Goal: Transaction & Acquisition: Obtain resource

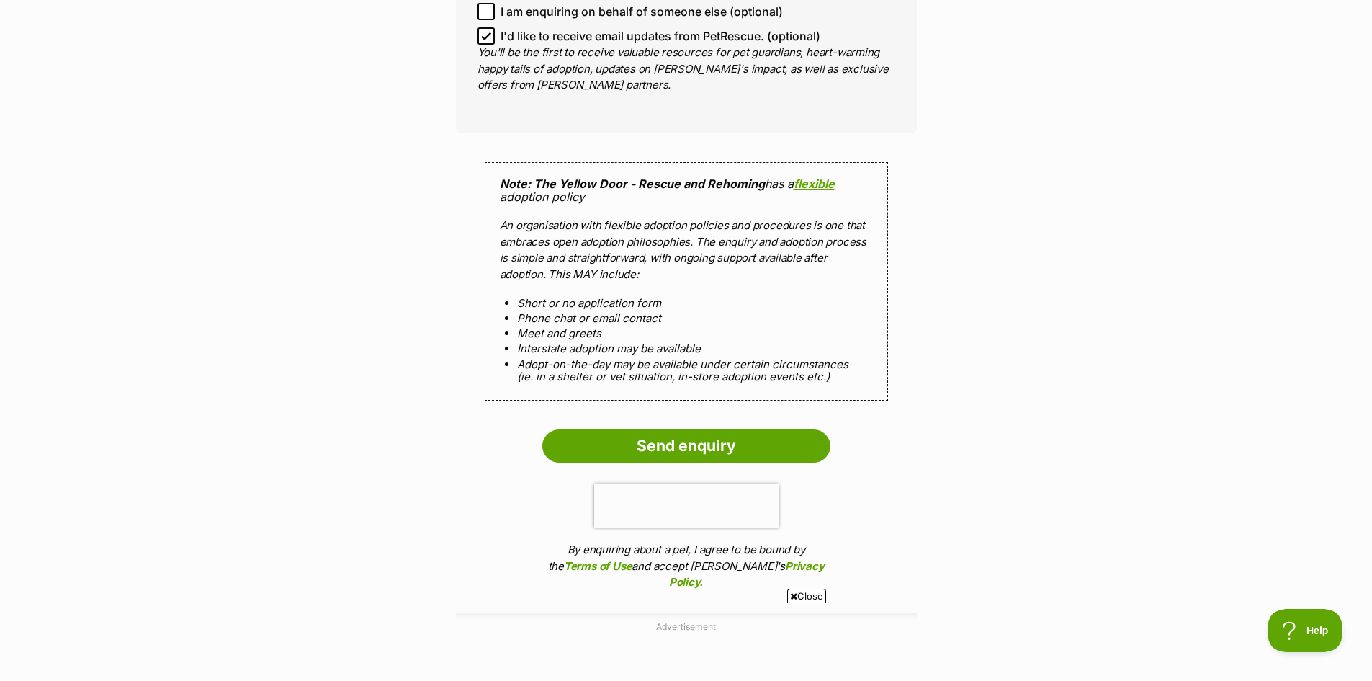
scroll to position [1297, 0]
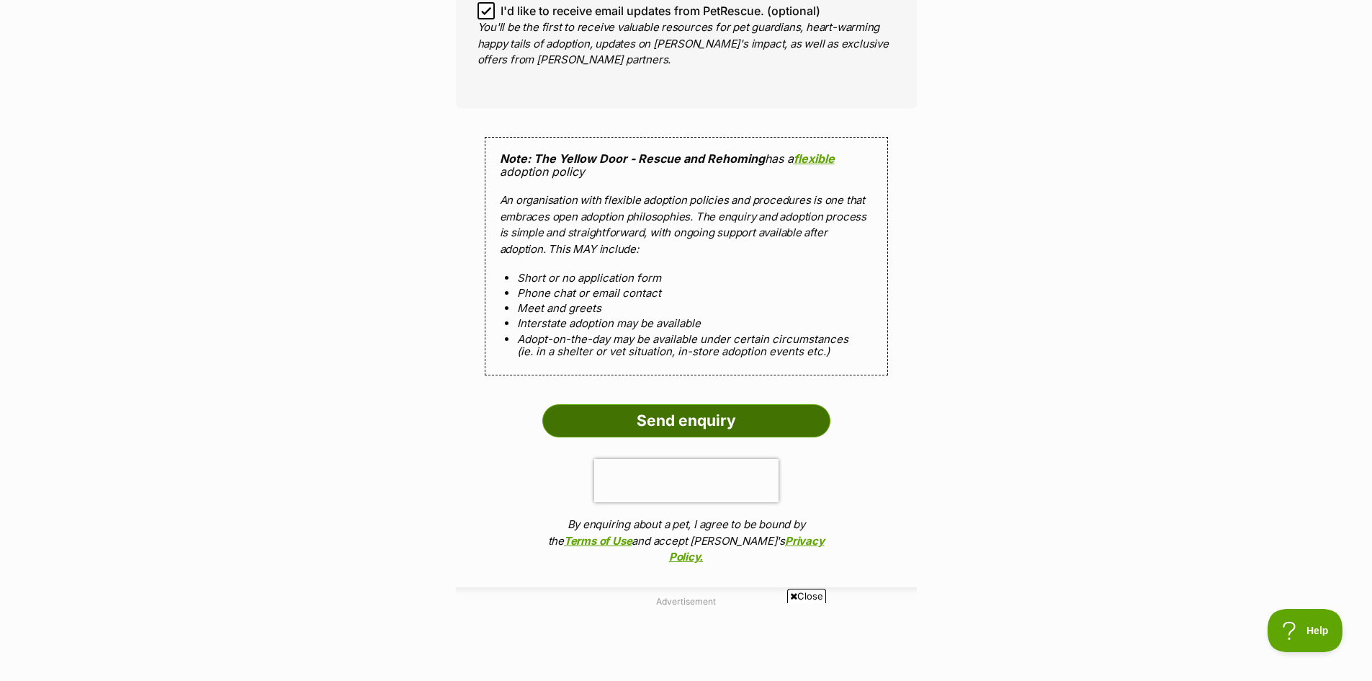
click at [679, 404] on input "Send enquiry" at bounding box center [686, 420] width 288 height 33
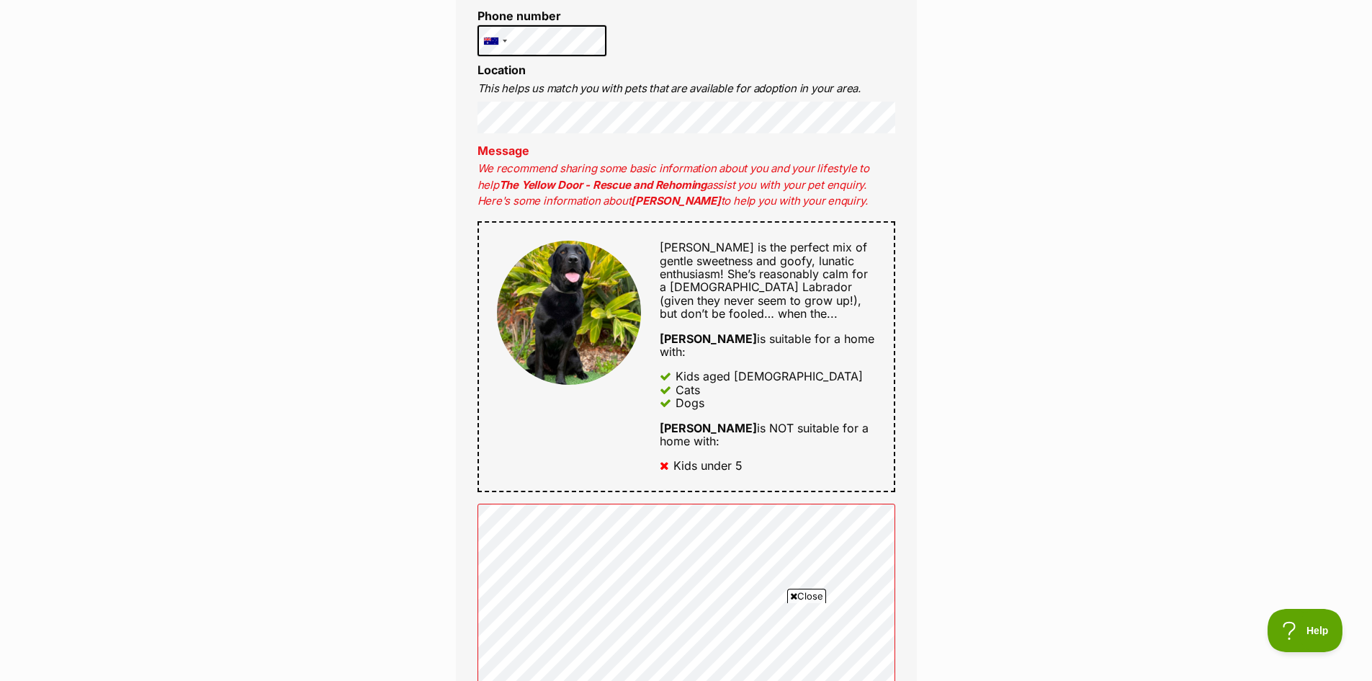
scroll to position [720, 0]
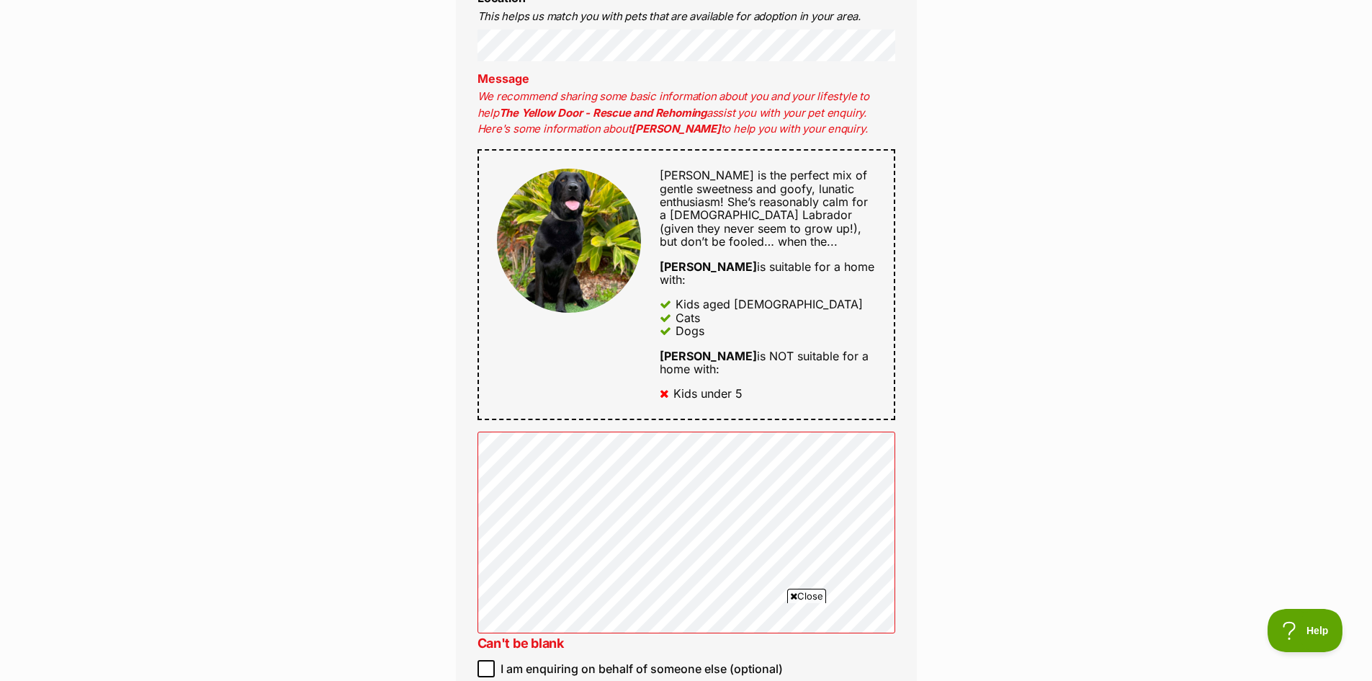
click at [804, 593] on span "Close" at bounding box center [806, 595] width 39 height 14
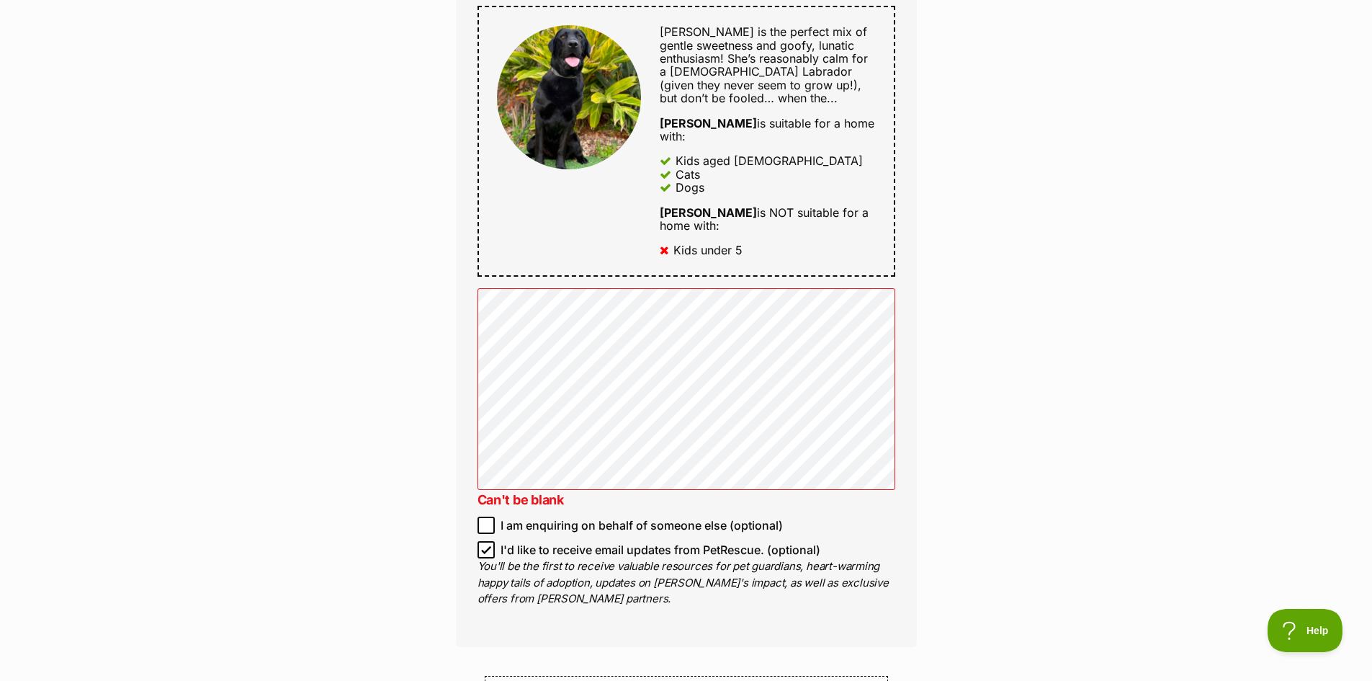
scroll to position [864, 0]
click at [660, 563] on p "You'll be the first to receive valuable resources for pet guardians, heart-warm…" at bounding box center [687, 582] width 418 height 49
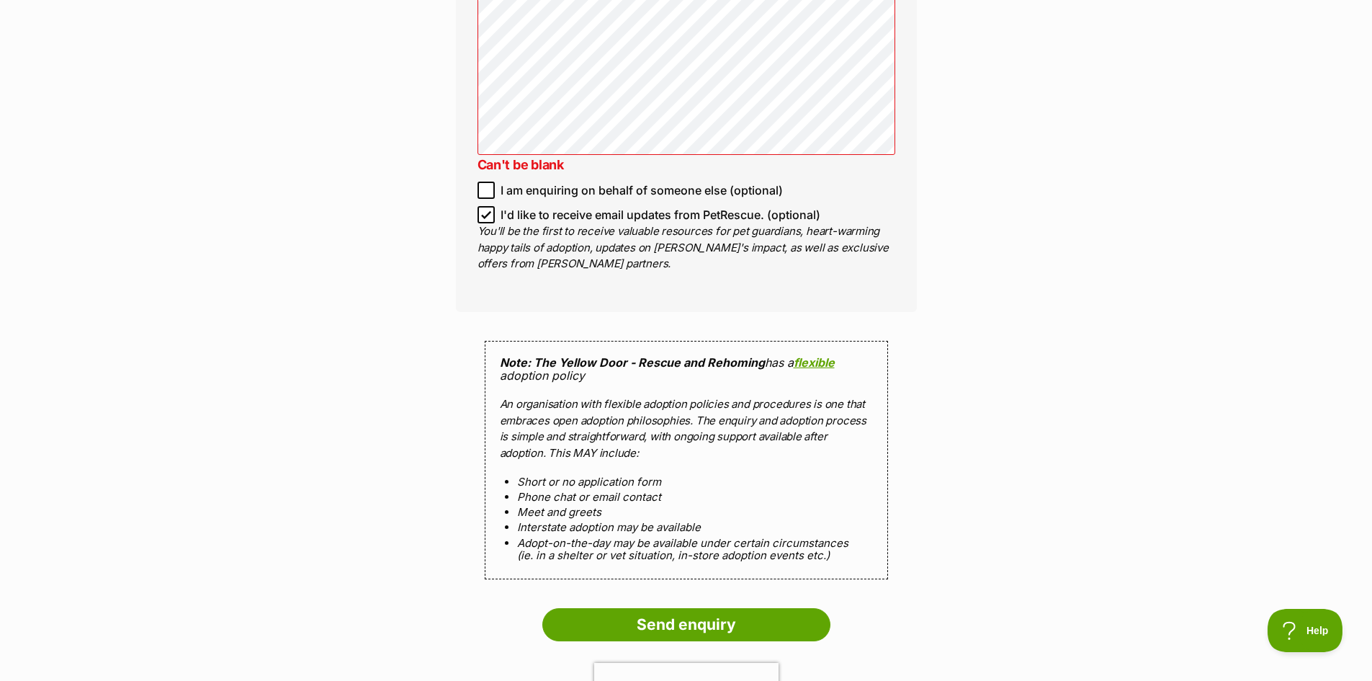
scroll to position [1225, 0]
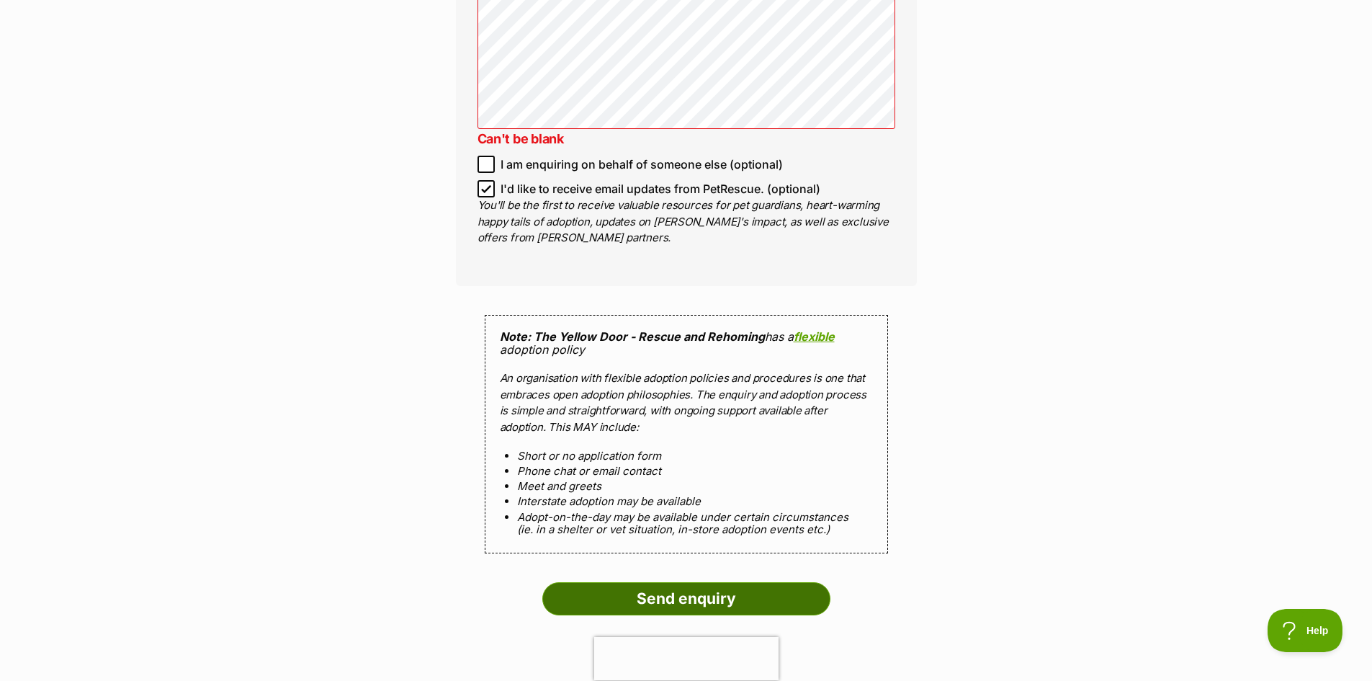
click at [691, 582] on input "Send enquiry" at bounding box center [686, 598] width 288 height 33
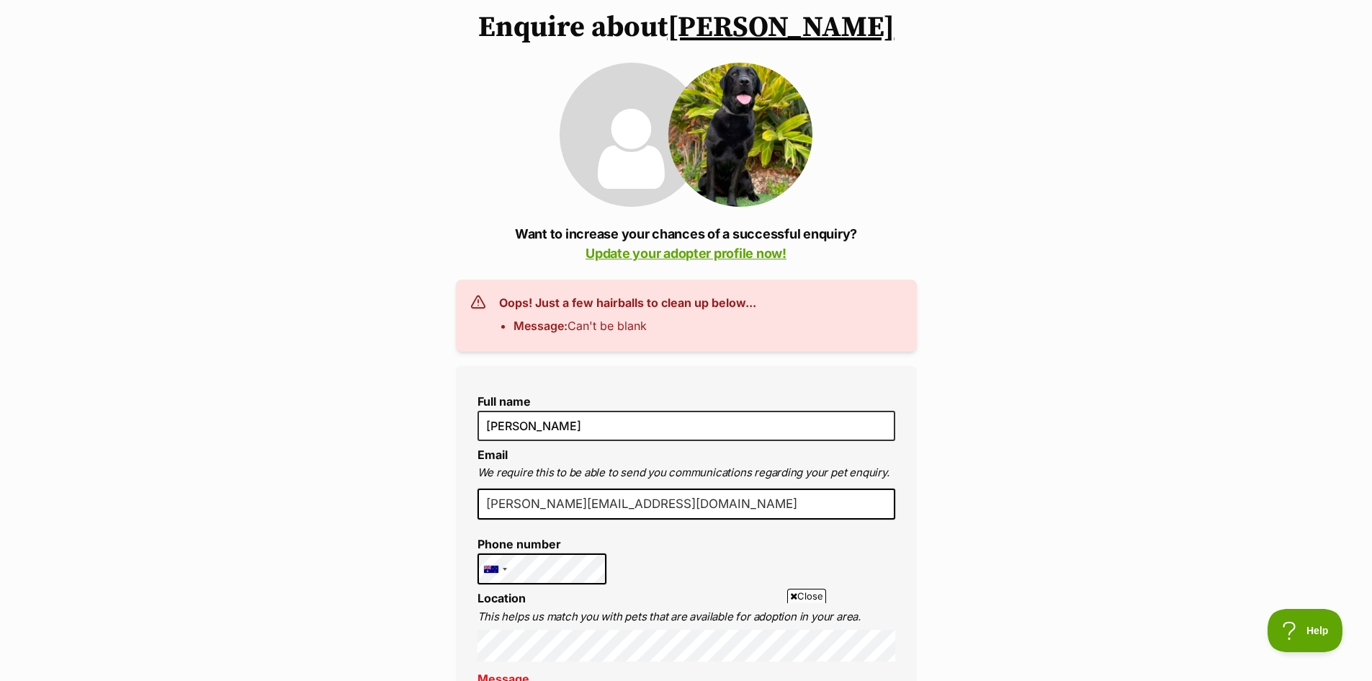
scroll to position [144, 0]
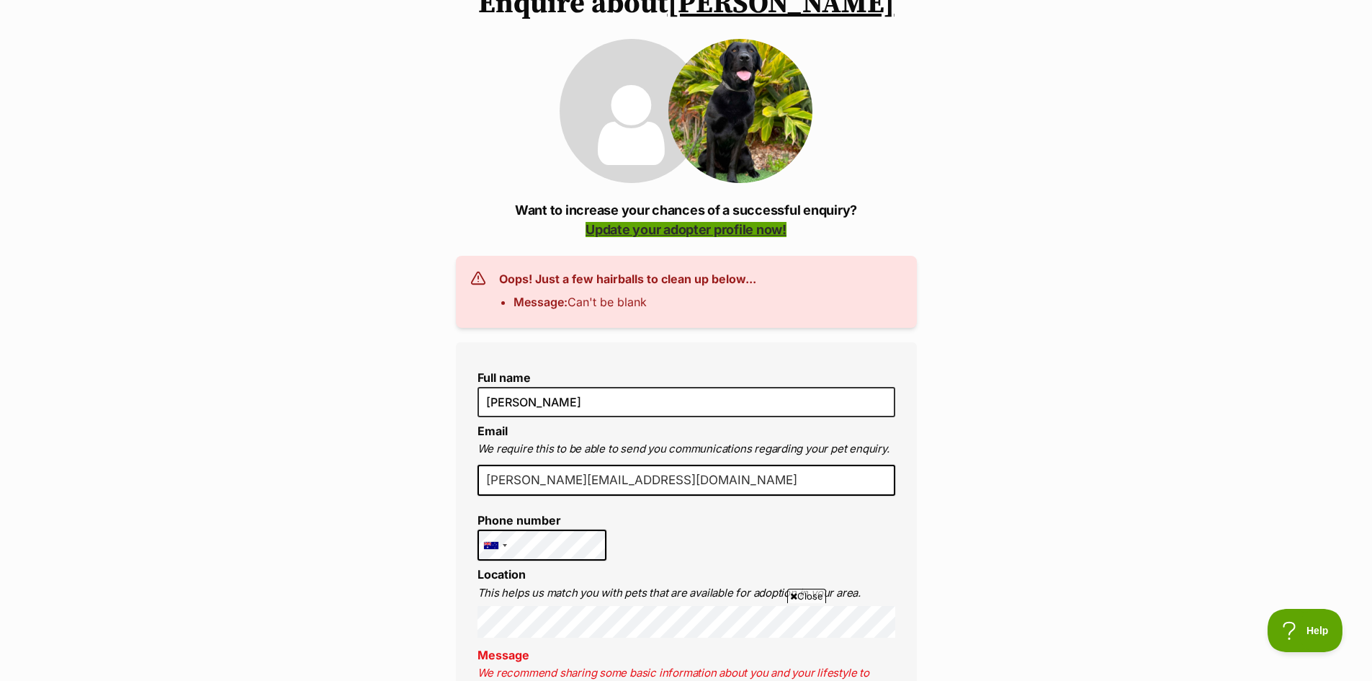
click at [718, 224] on link "Update your adopter profile now!" at bounding box center [686, 229] width 201 height 15
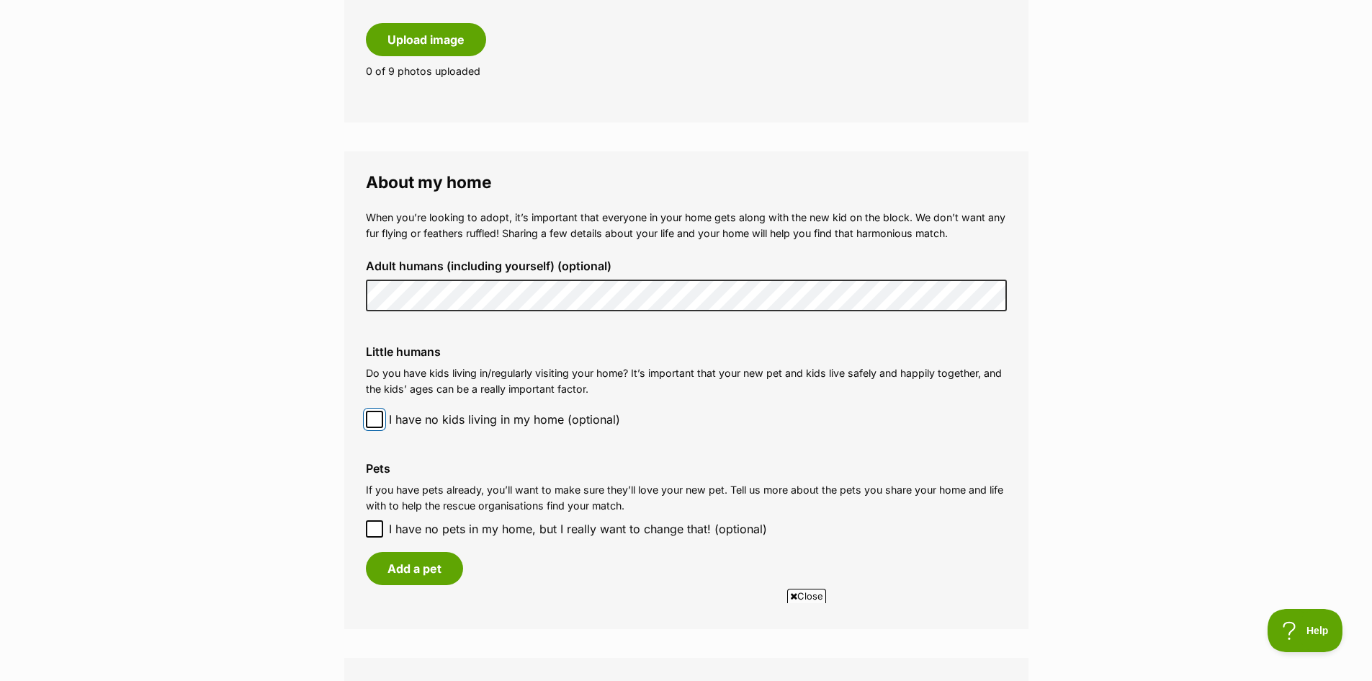
scroll to position [936, 0]
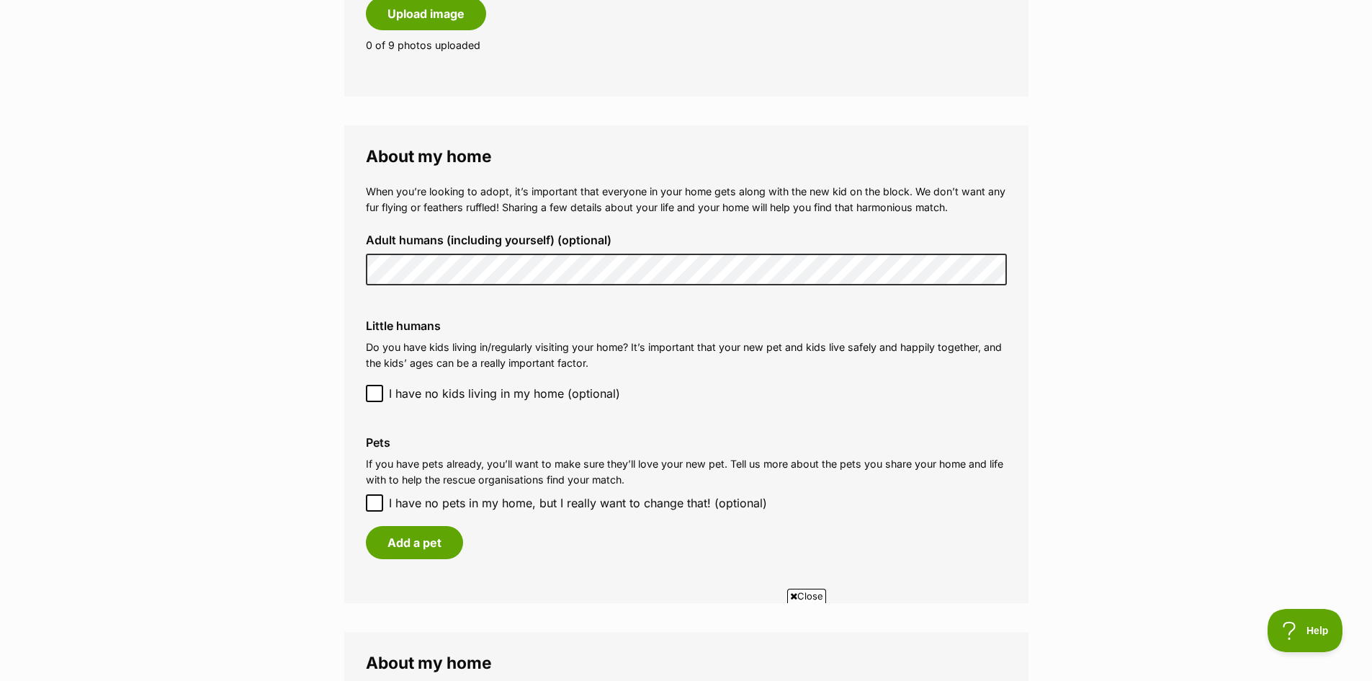
click at [374, 503] on icon at bounding box center [375, 503] width 10 height 10
click at [374, 503] on input "I have no pets in my home, but I really want to change that! (optional)" at bounding box center [374, 502] width 17 height 17
checkbox input "true"
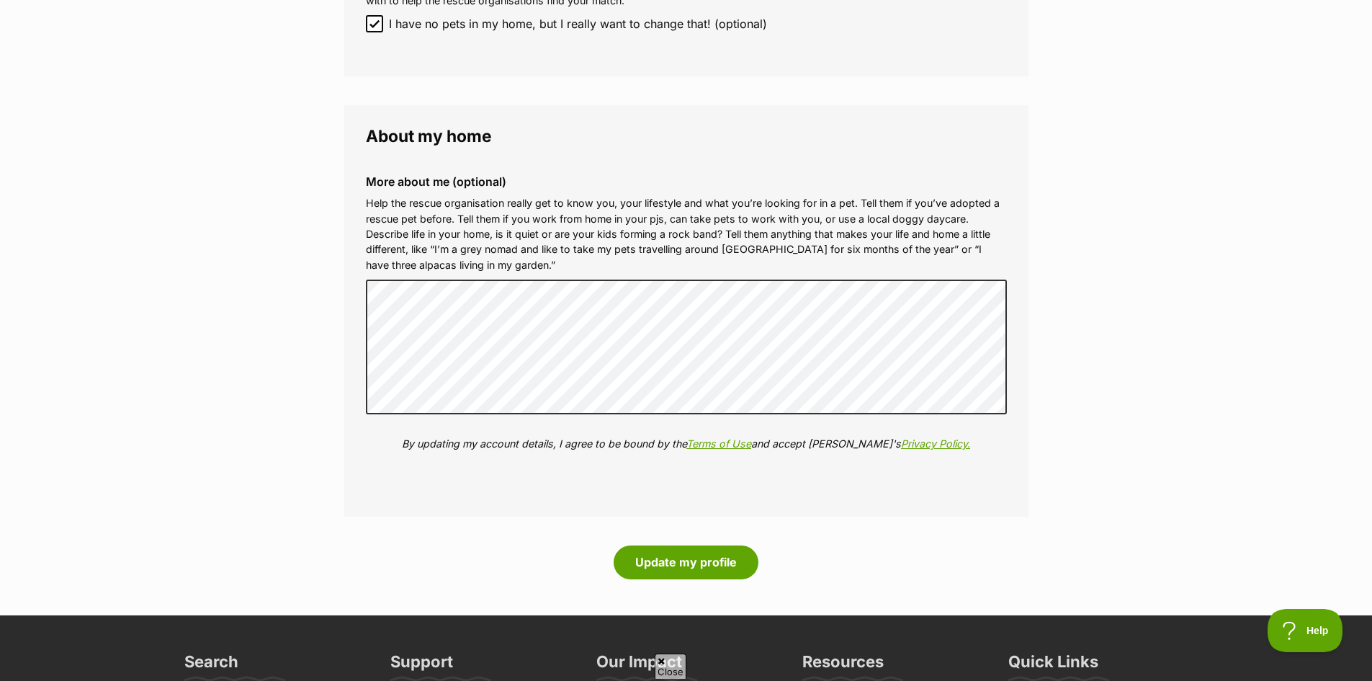
scroll to position [1441, 0]
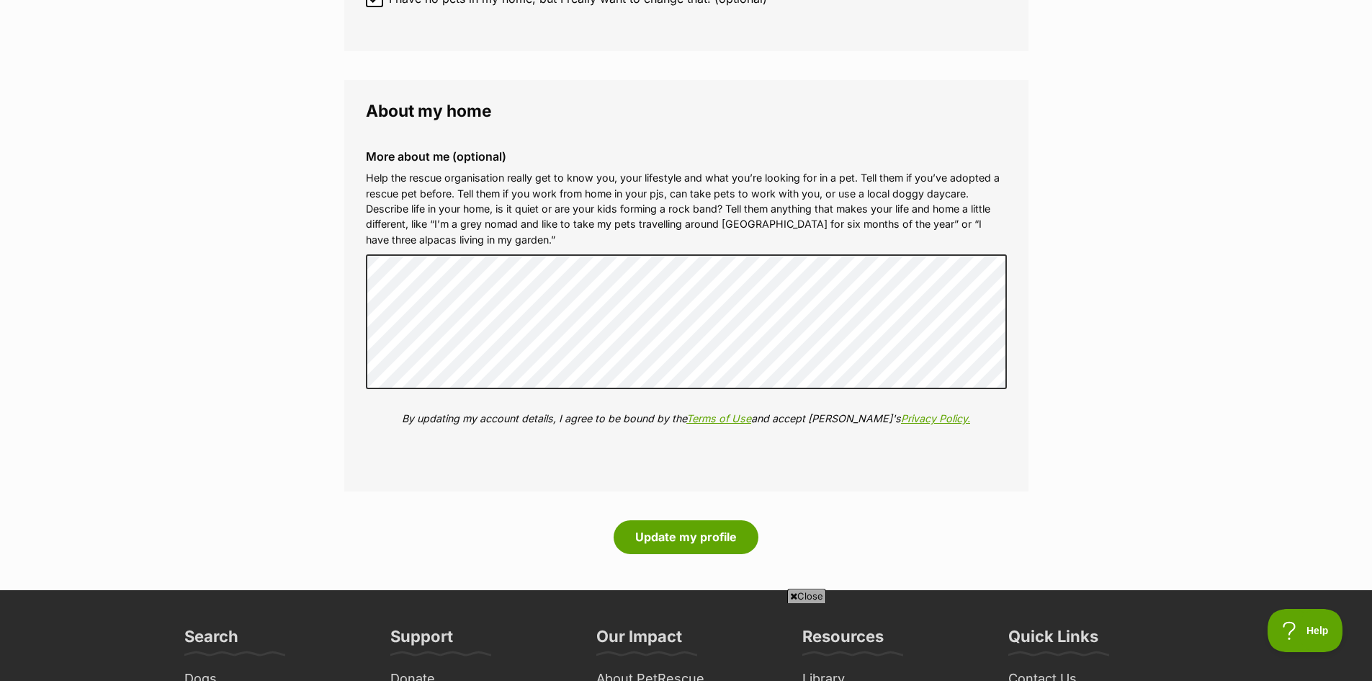
click at [621, 416] on p "By updating my account details, I agree to be bound by the Terms of Use and acc…" at bounding box center [686, 418] width 641 height 15
click at [658, 534] on button "Update my profile" at bounding box center [686, 536] width 145 height 33
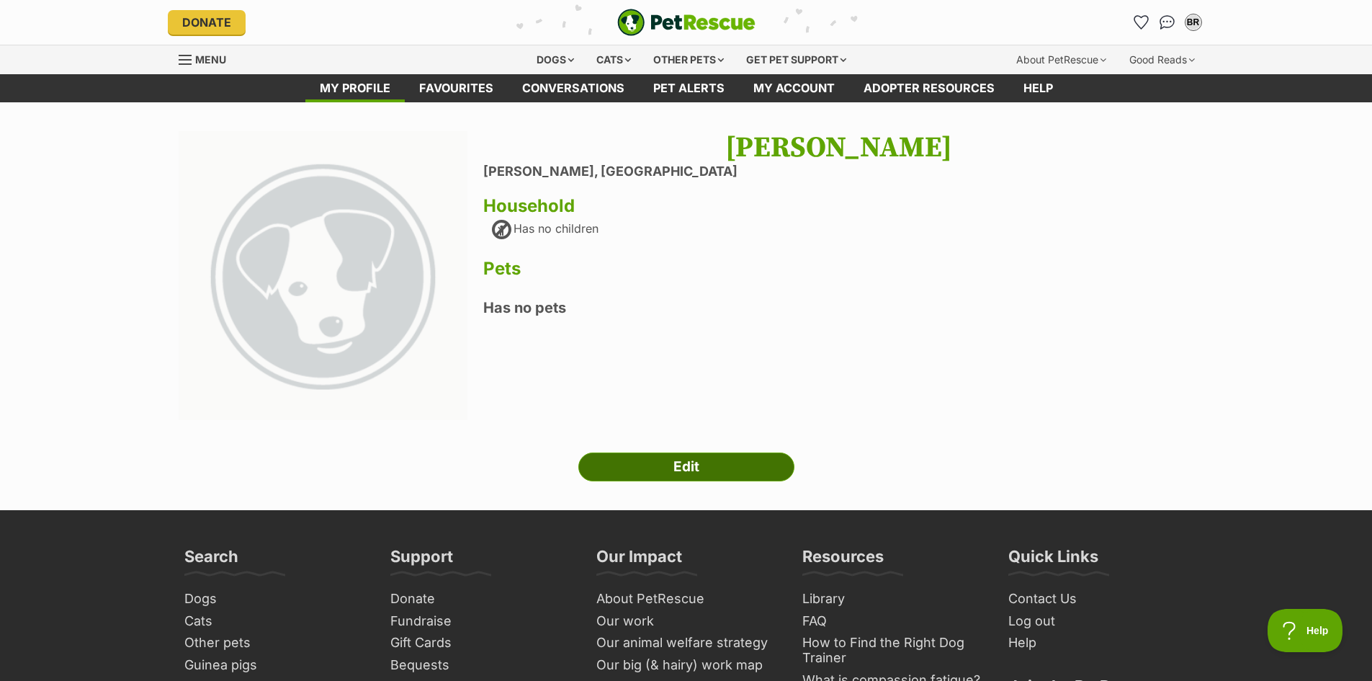
click at [663, 461] on link "Edit" at bounding box center [686, 466] width 216 height 29
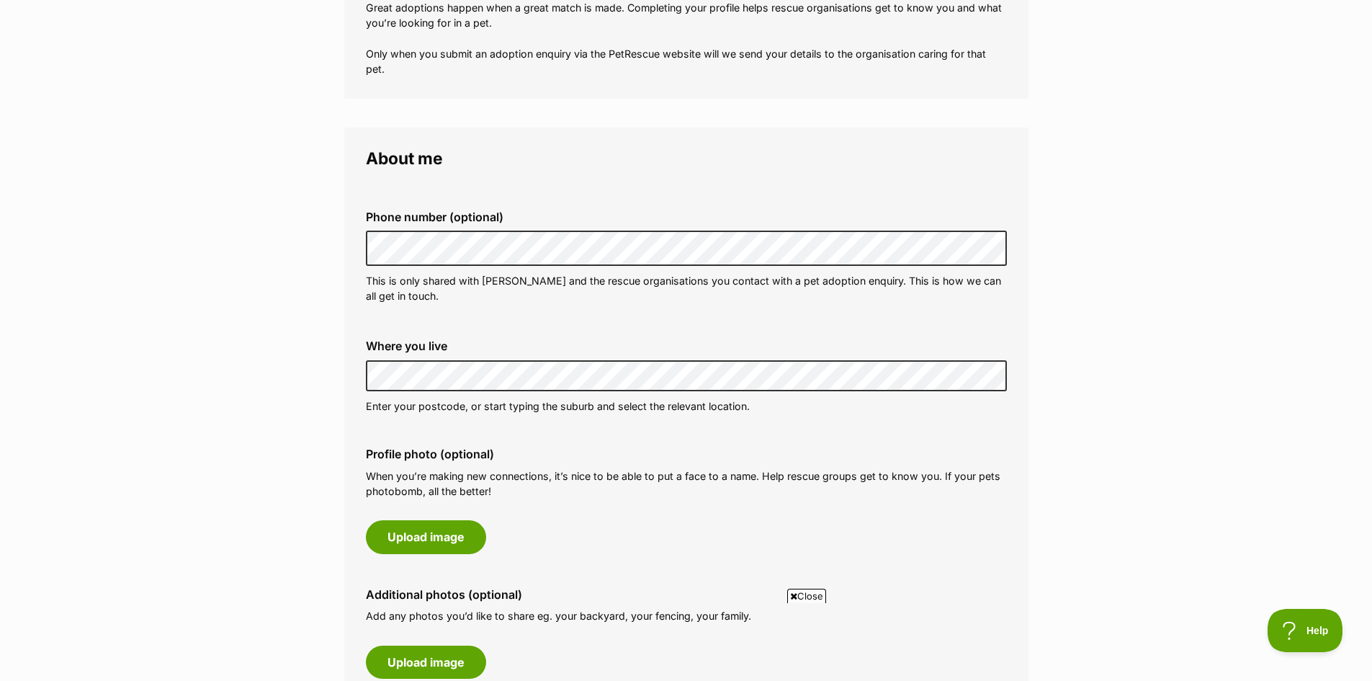
scroll to position [360, 0]
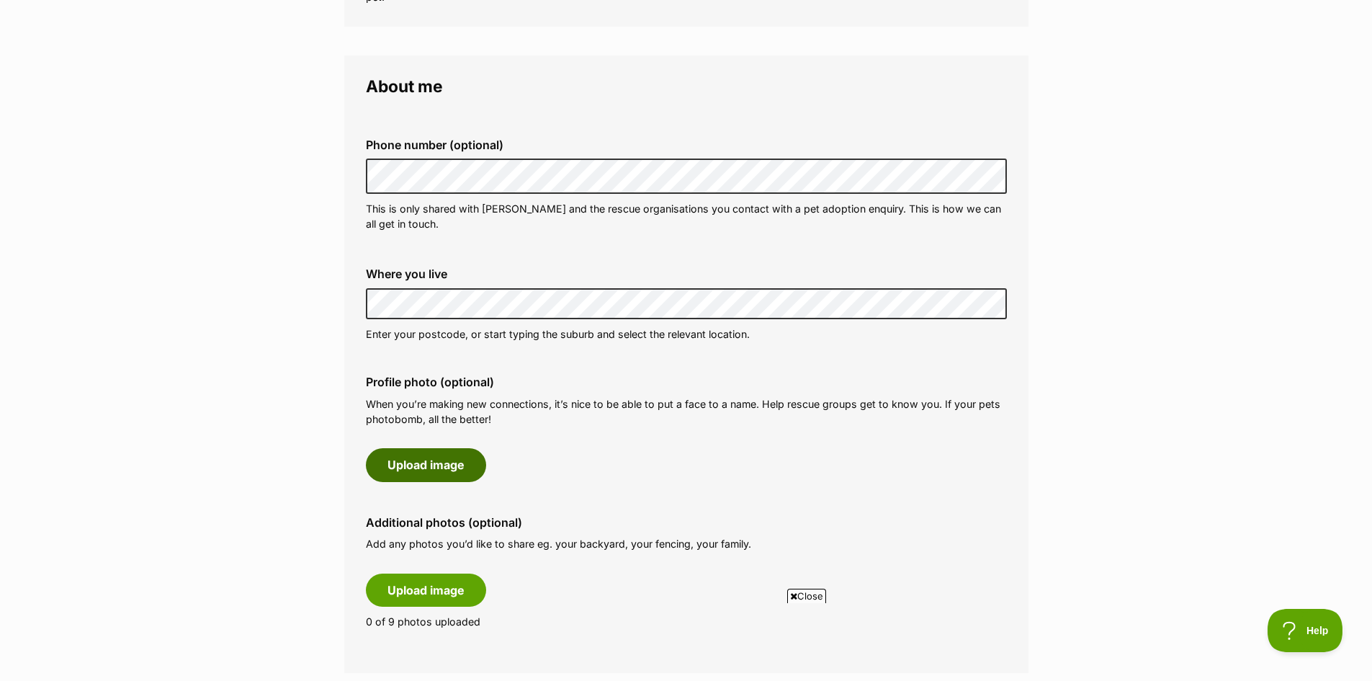
click at [413, 455] on button "Upload image" at bounding box center [426, 464] width 120 height 33
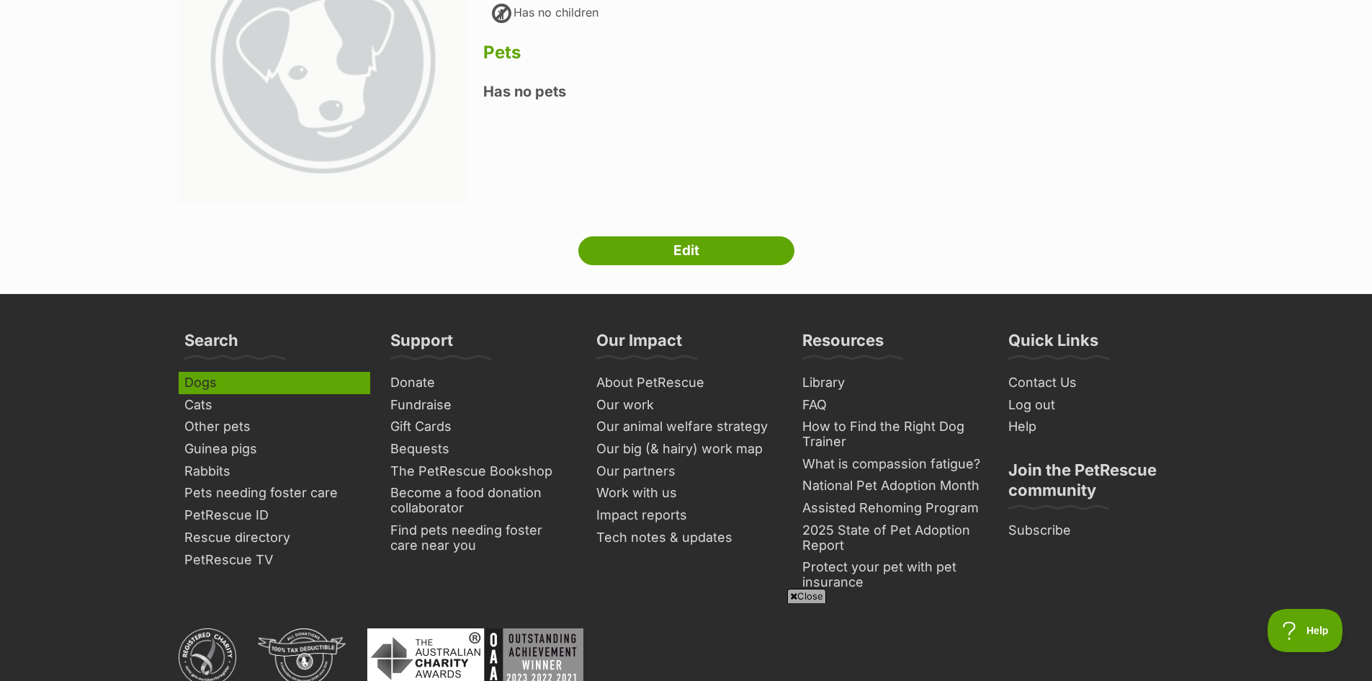
click at [198, 375] on link "Dogs" at bounding box center [275, 383] width 192 height 22
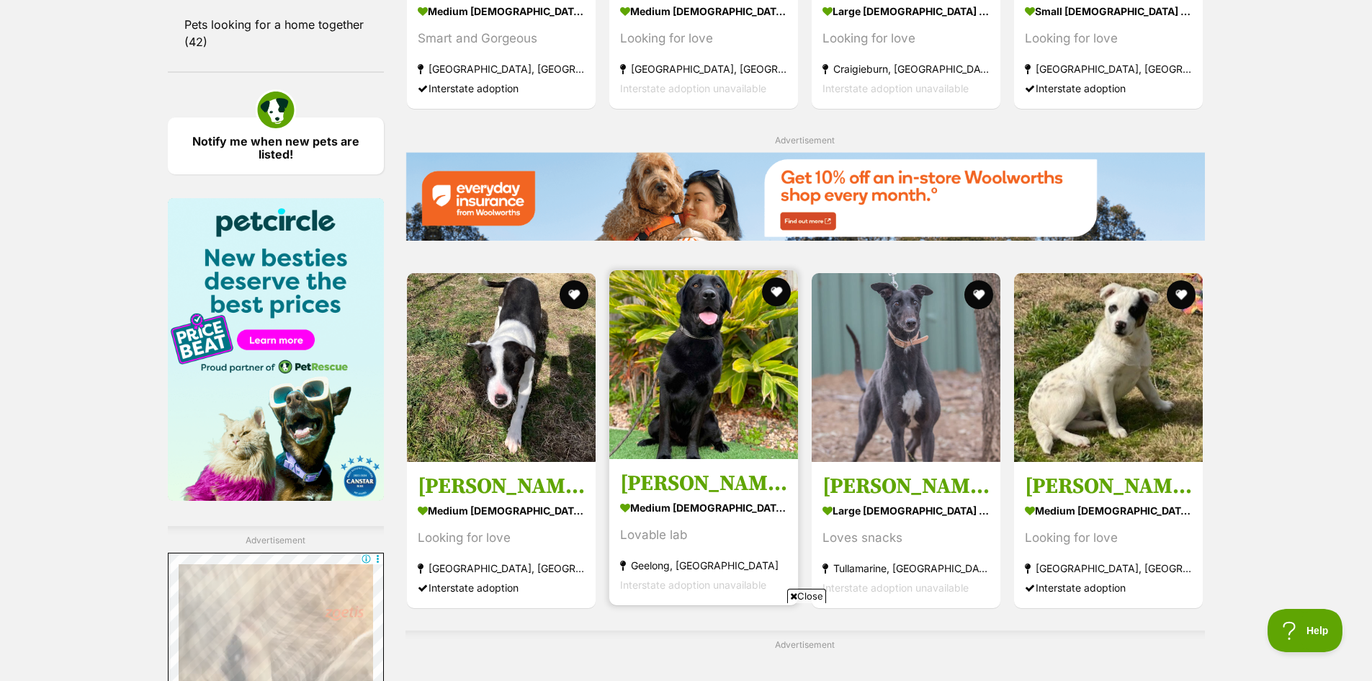
scroll to position [2017, 0]
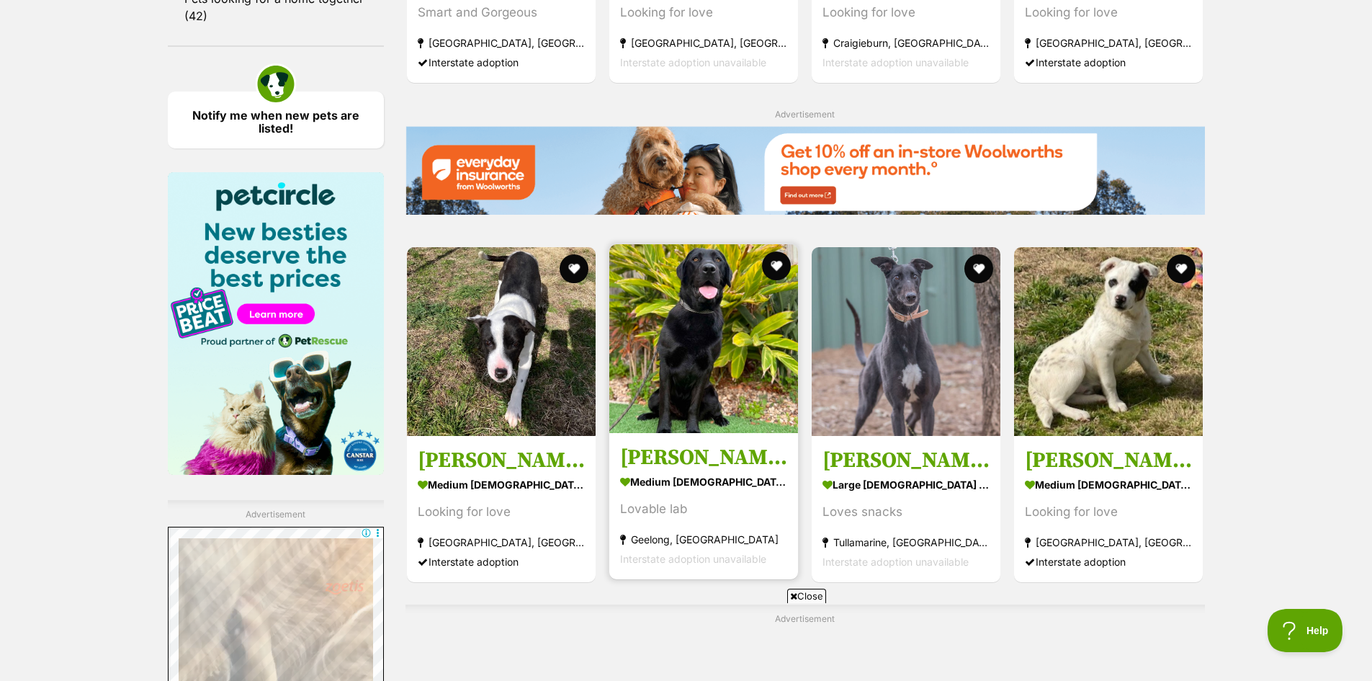
click at [767, 506] on div "Lovable lab" at bounding box center [703, 507] width 167 height 19
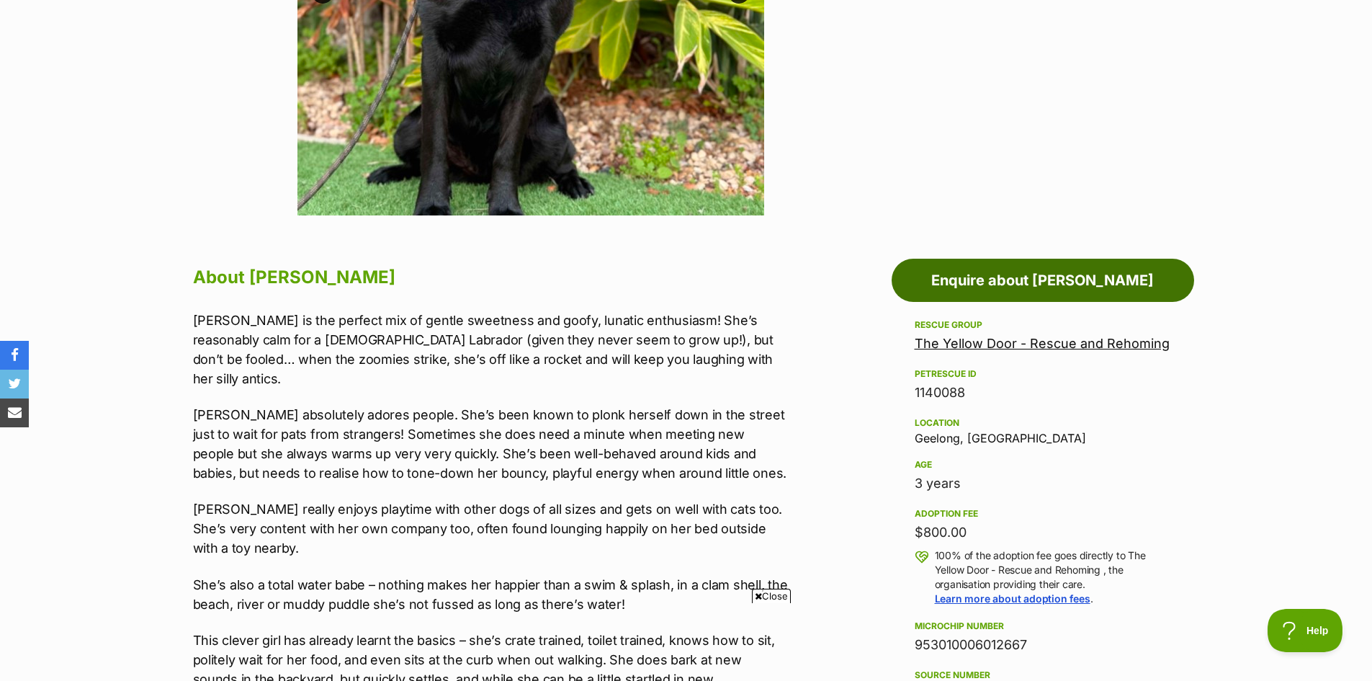
scroll to position [576, 0]
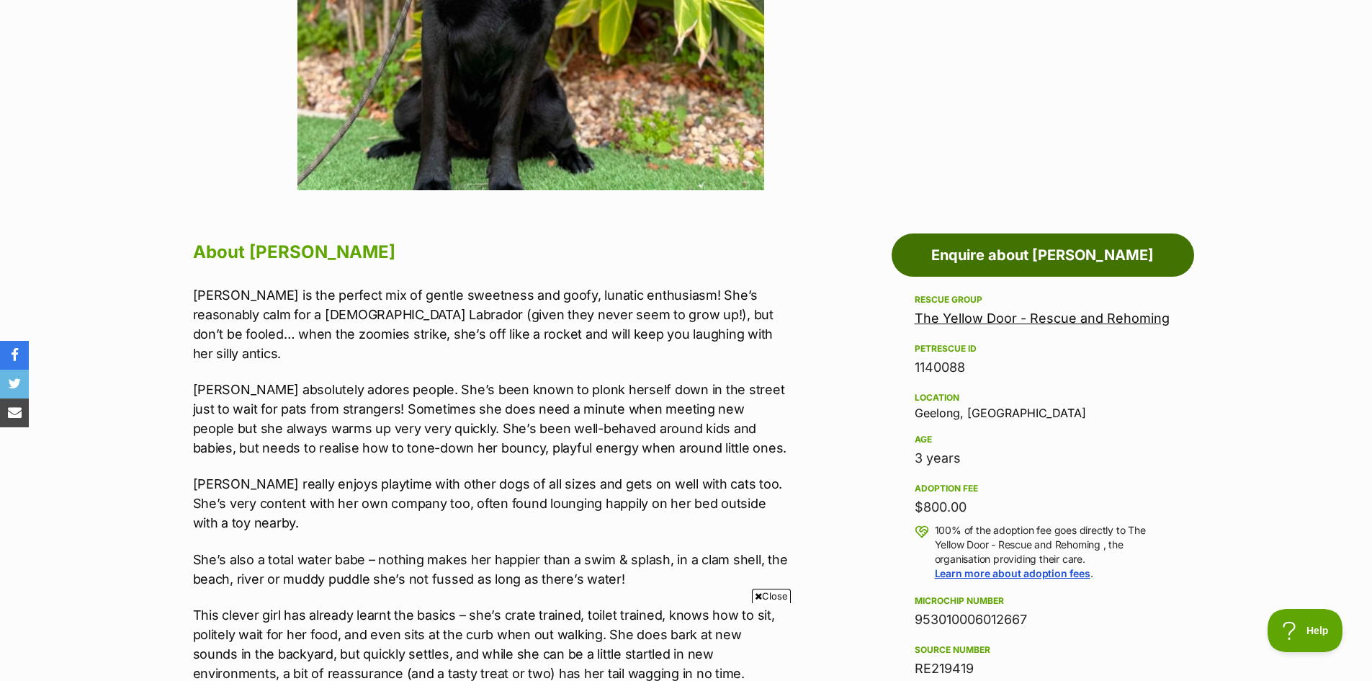
click at [1022, 240] on link "Enquire about [PERSON_NAME]" at bounding box center [1043, 254] width 303 height 43
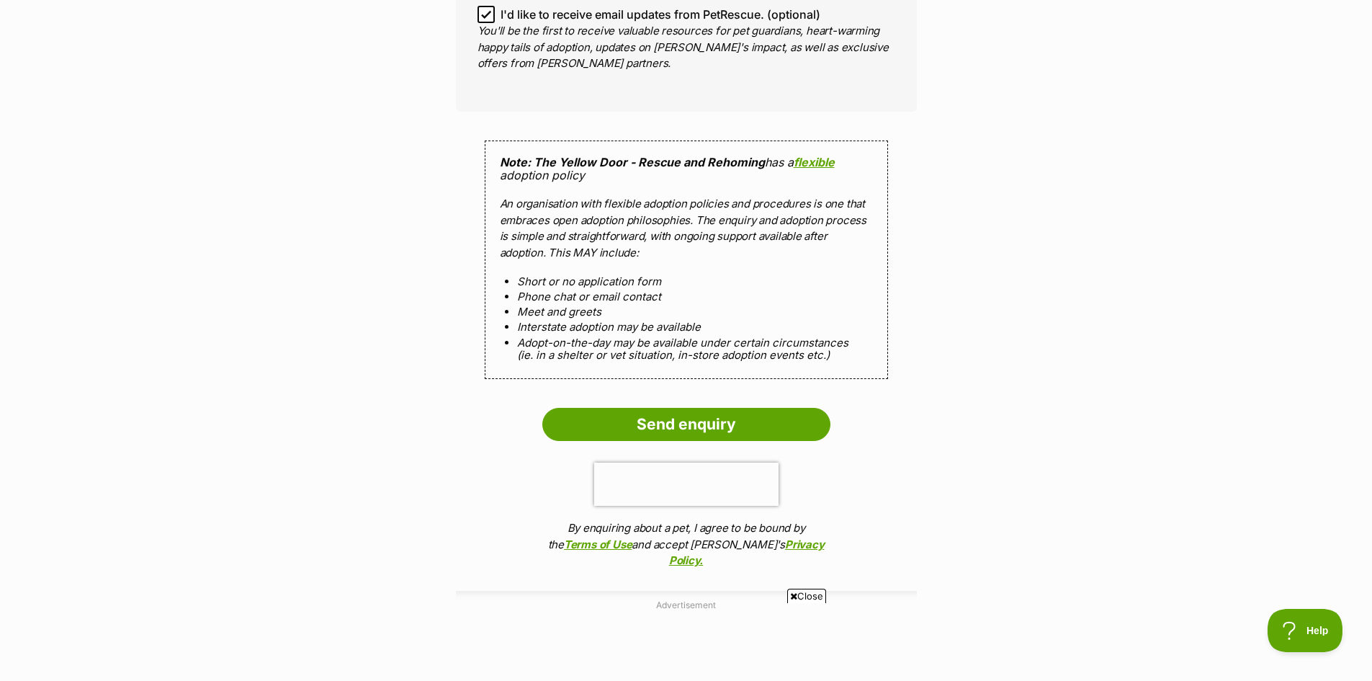
scroll to position [1297, 0]
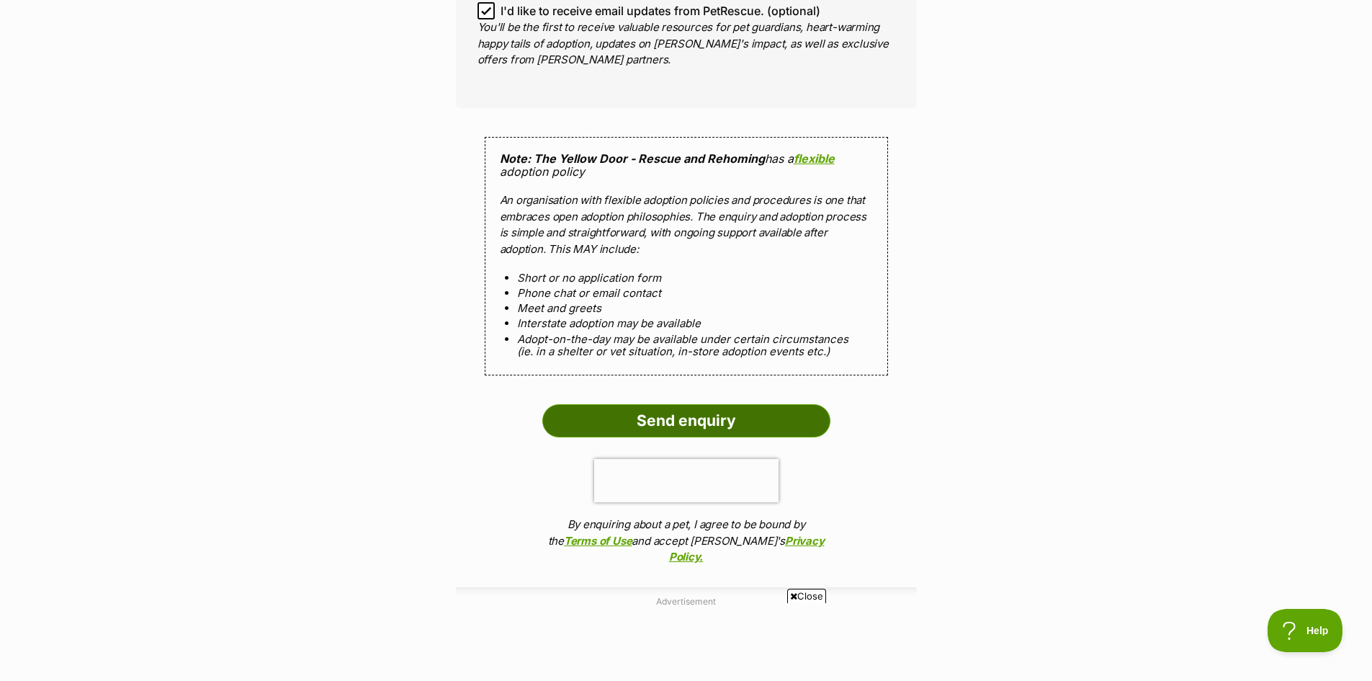
click at [642, 404] on input "Send enquiry" at bounding box center [686, 420] width 288 height 33
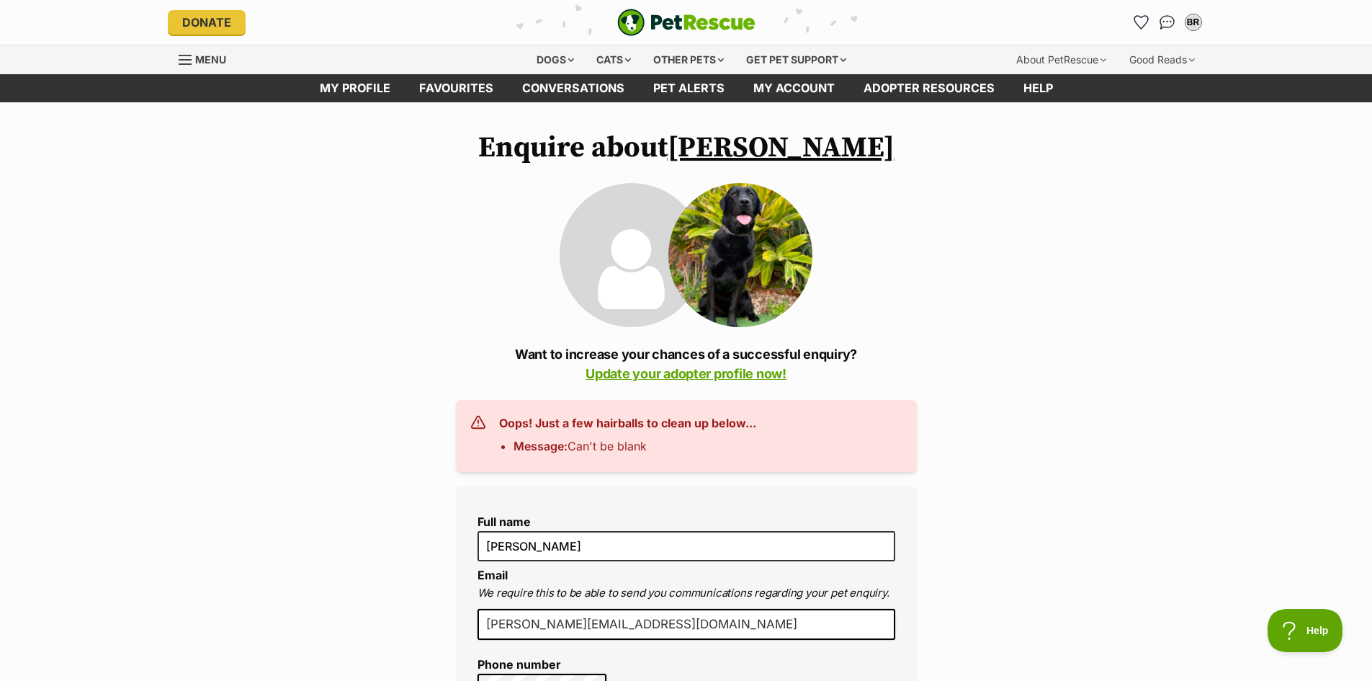
click at [576, 425] on h3 "Oops! Just a few hairballs to clean up below..." at bounding box center [627, 422] width 257 height 17
drag, startPoint x: 583, startPoint y: 438, endPoint x: 591, endPoint y: 441, distance: 7.8
click at [591, 441] on li "Message: Can't be blank" at bounding box center [635, 445] width 243 height 17
click at [348, 79] on link "My profile" at bounding box center [354, 88] width 99 height 28
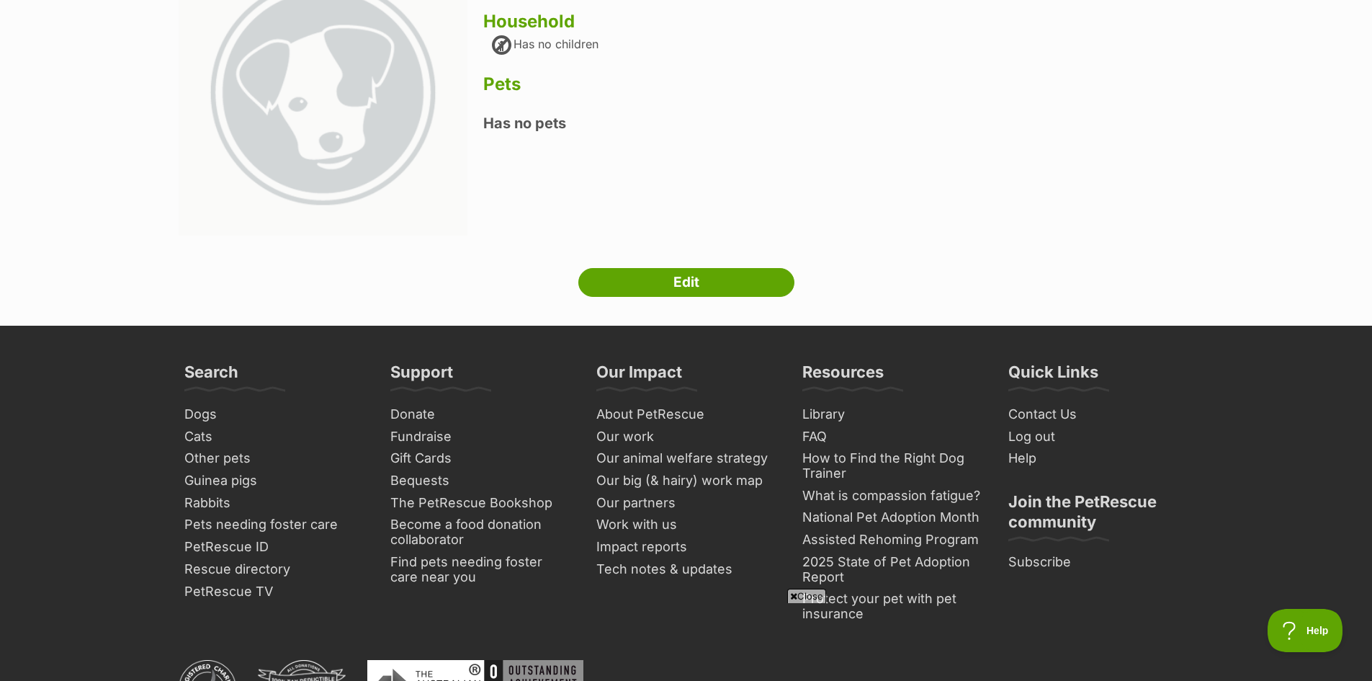
scroll to position [216, 0]
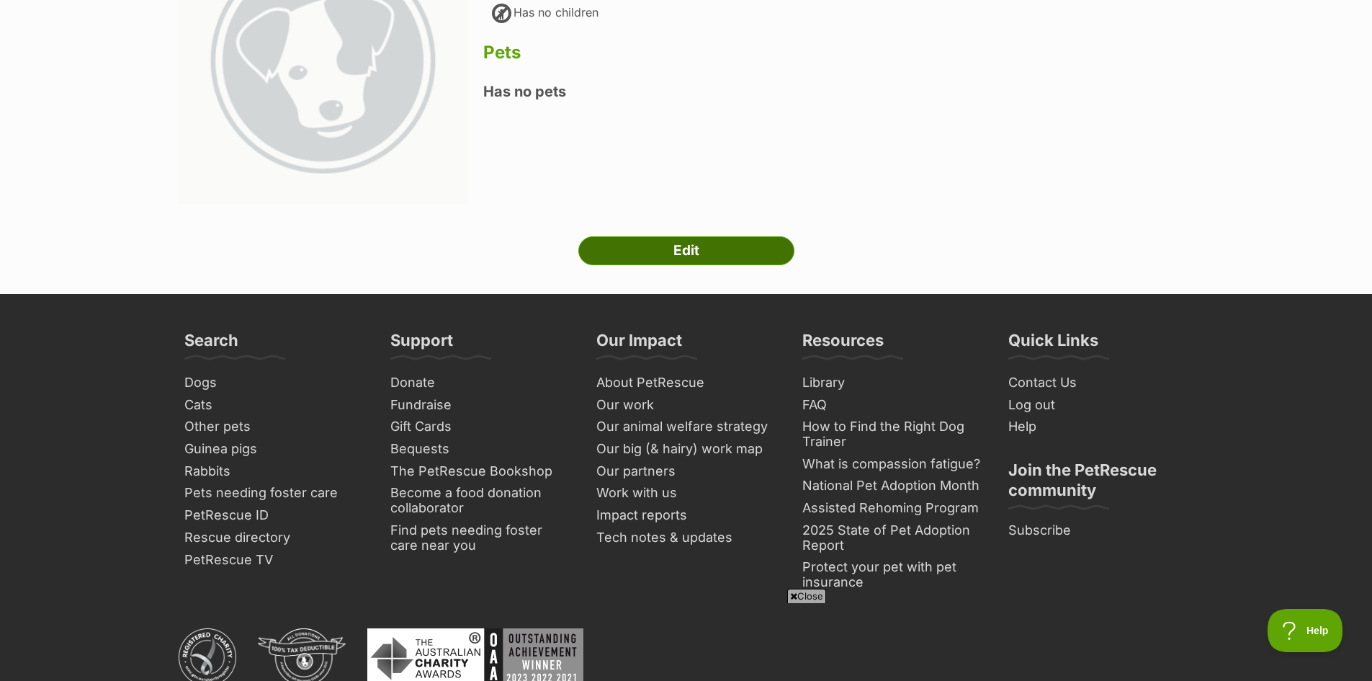
click at [698, 241] on link "Edit" at bounding box center [686, 250] width 216 height 29
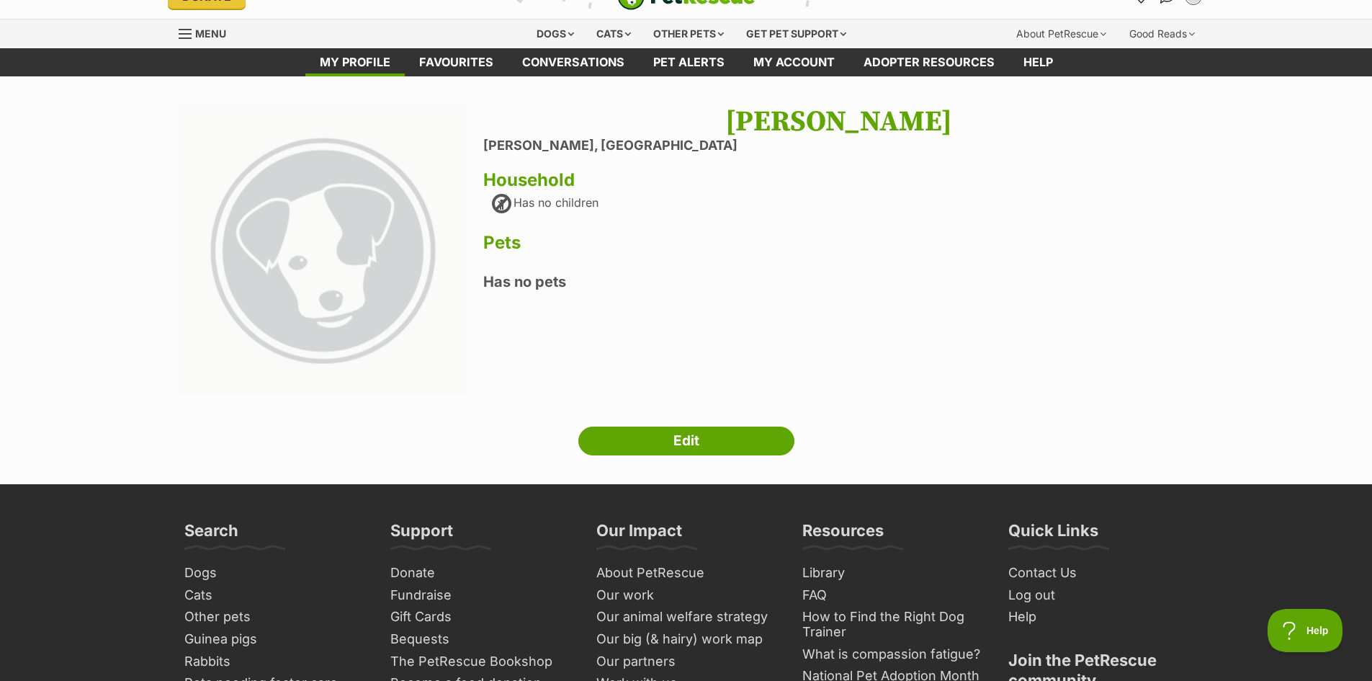
scroll to position [0, 0]
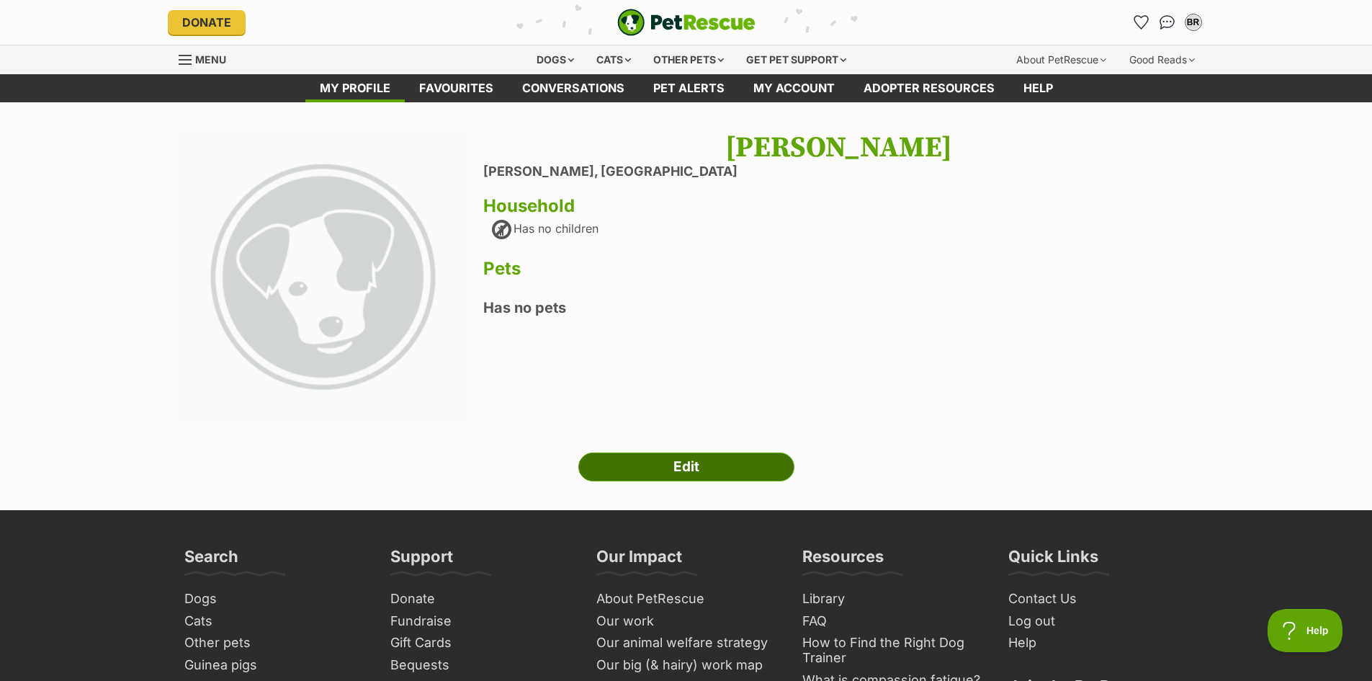
click at [655, 457] on link "Edit" at bounding box center [686, 466] width 216 height 29
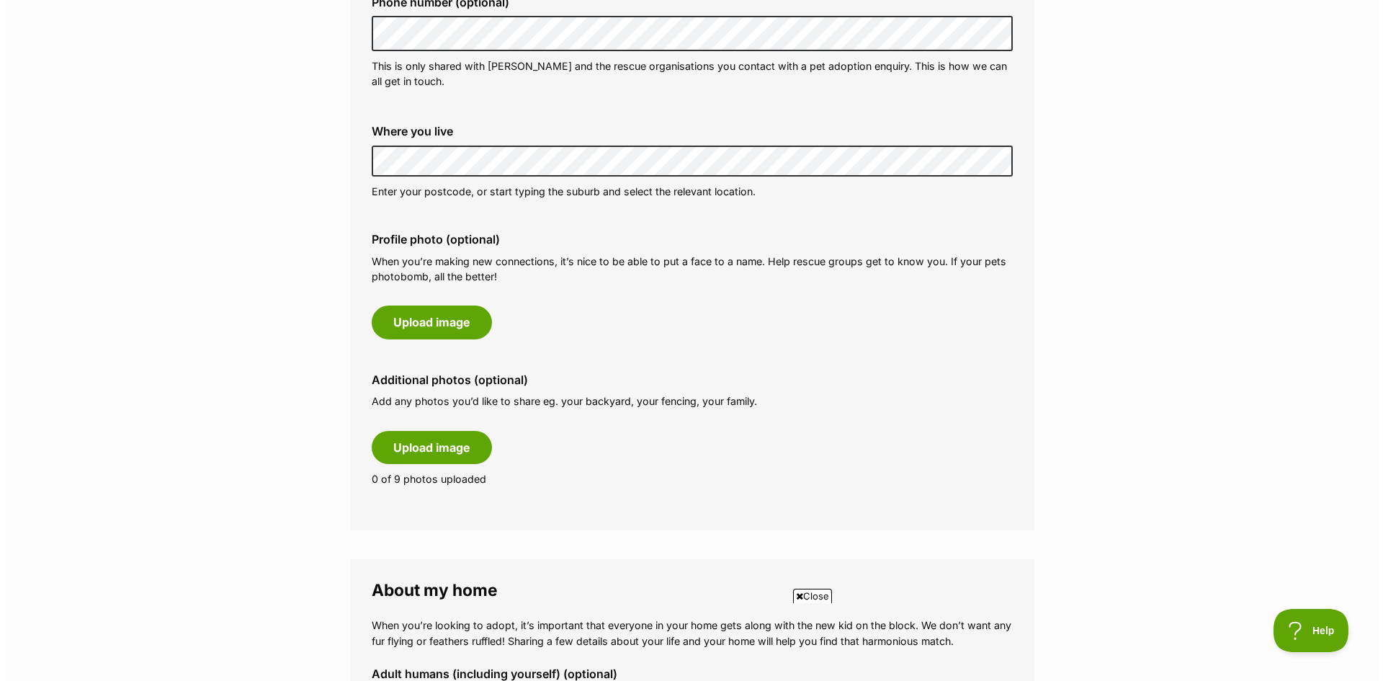
scroll to position [504, 0]
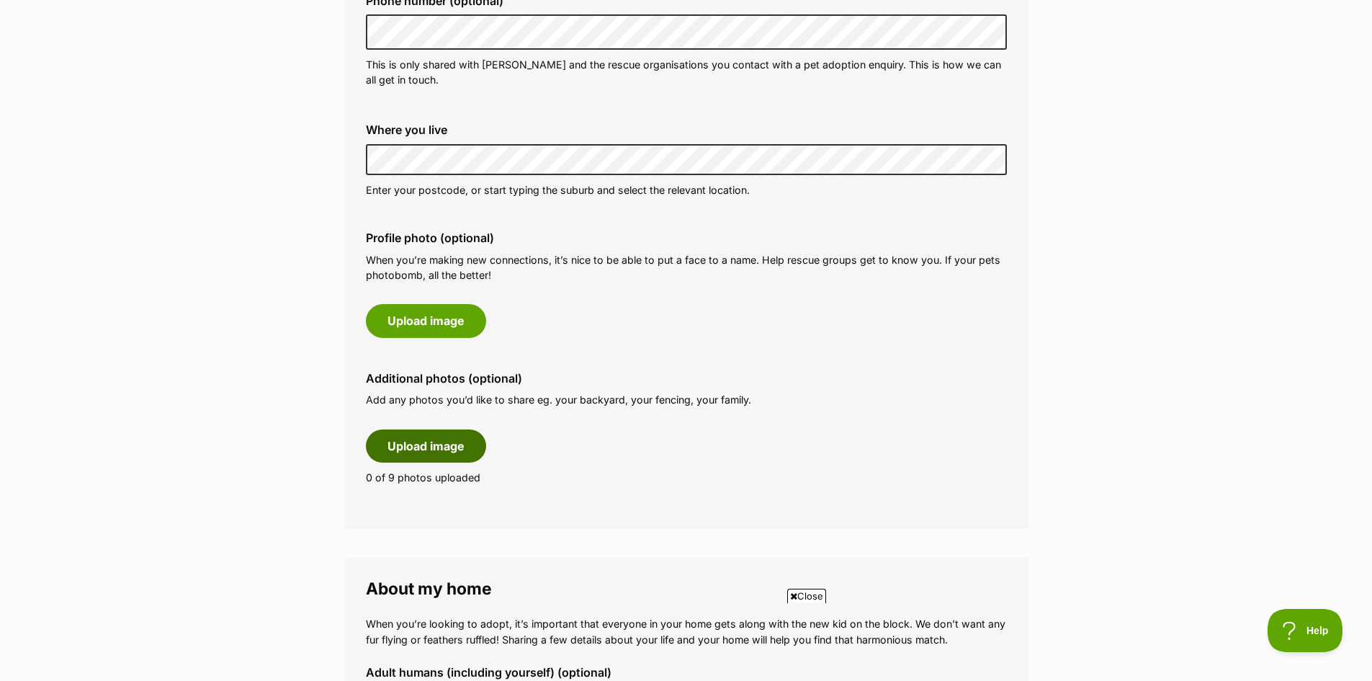
click at [434, 437] on button "Upload image" at bounding box center [426, 445] width 120 height 33
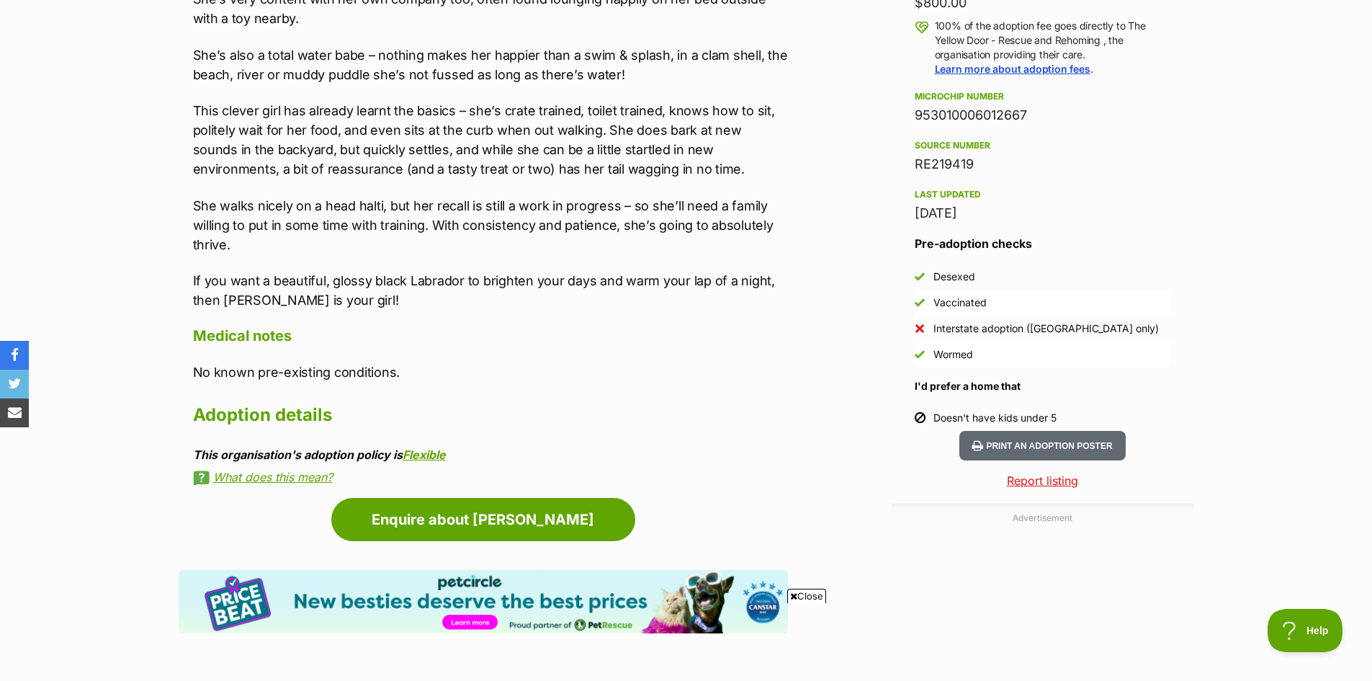
scroll to position [1008, 0]
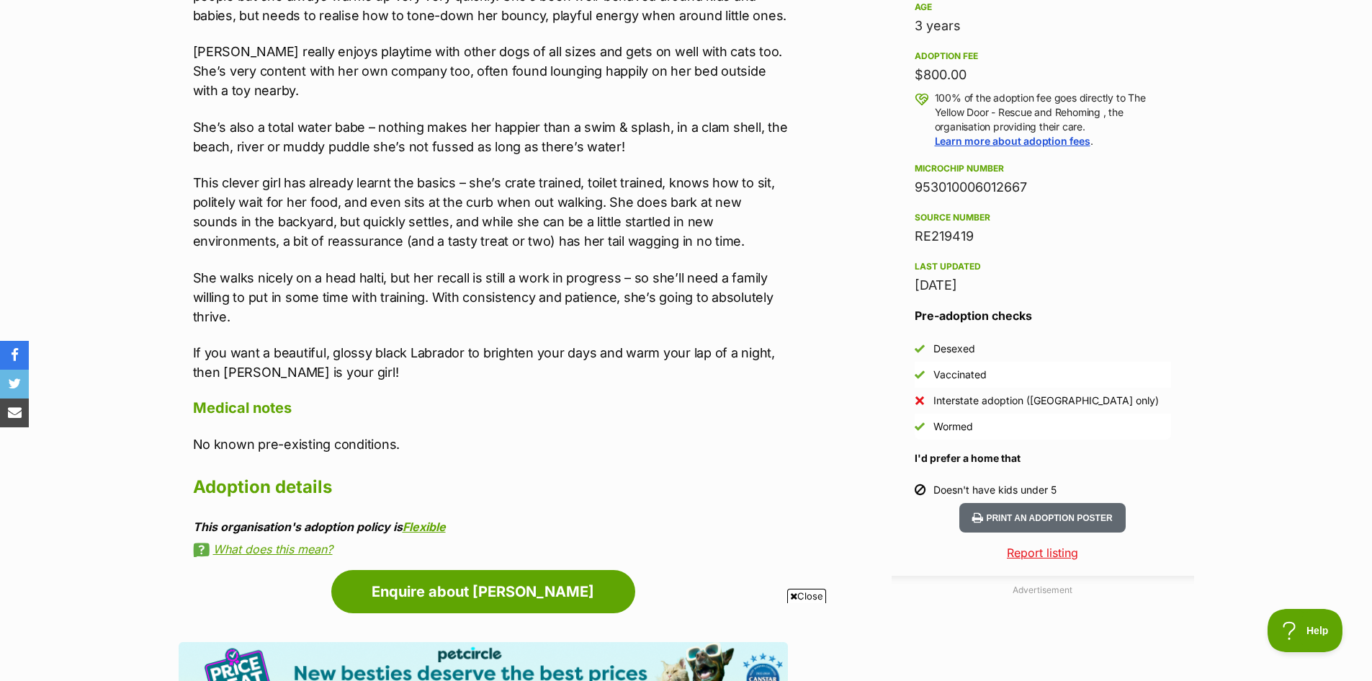
click at [1040, 315] on h3 "Pre-adoption checks" at bounding box center [1043, 315] width 256 height 17
click at [998, 321] on h3 "Pre-adoption checks" at bounding box center [1043, 315] width 256 height 17
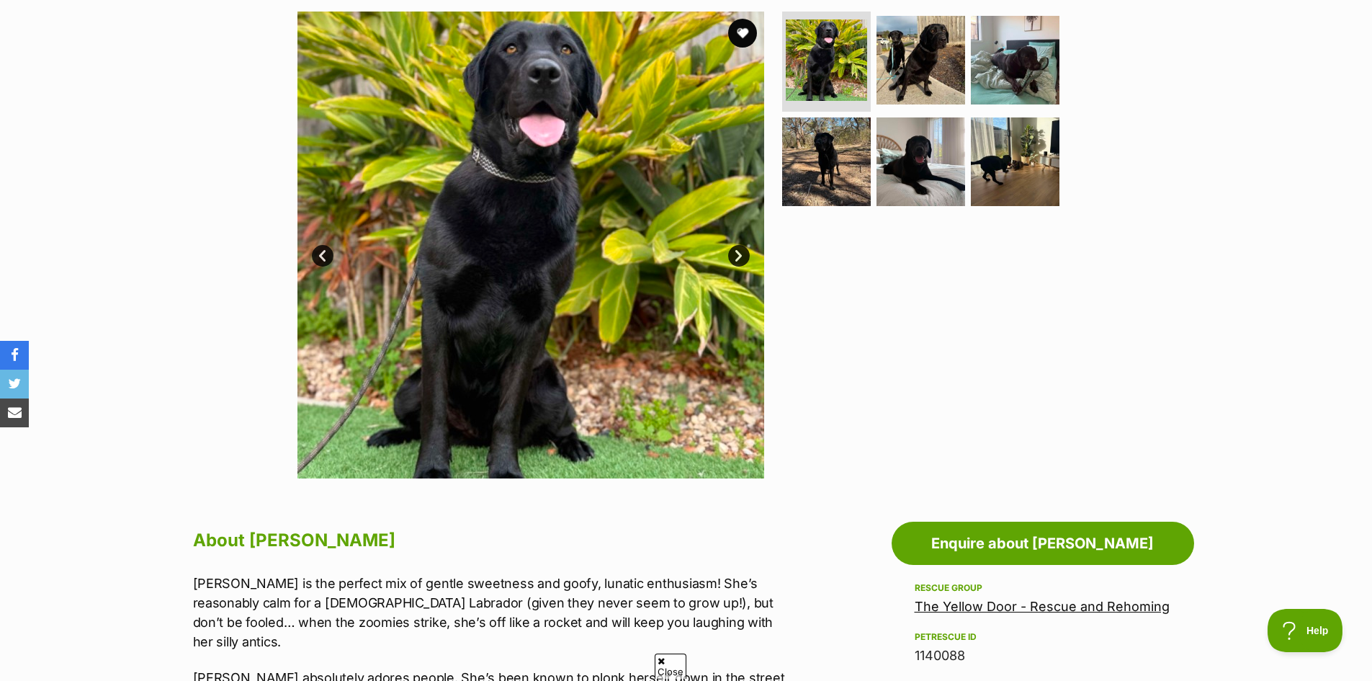
scroll to position [0, 0]
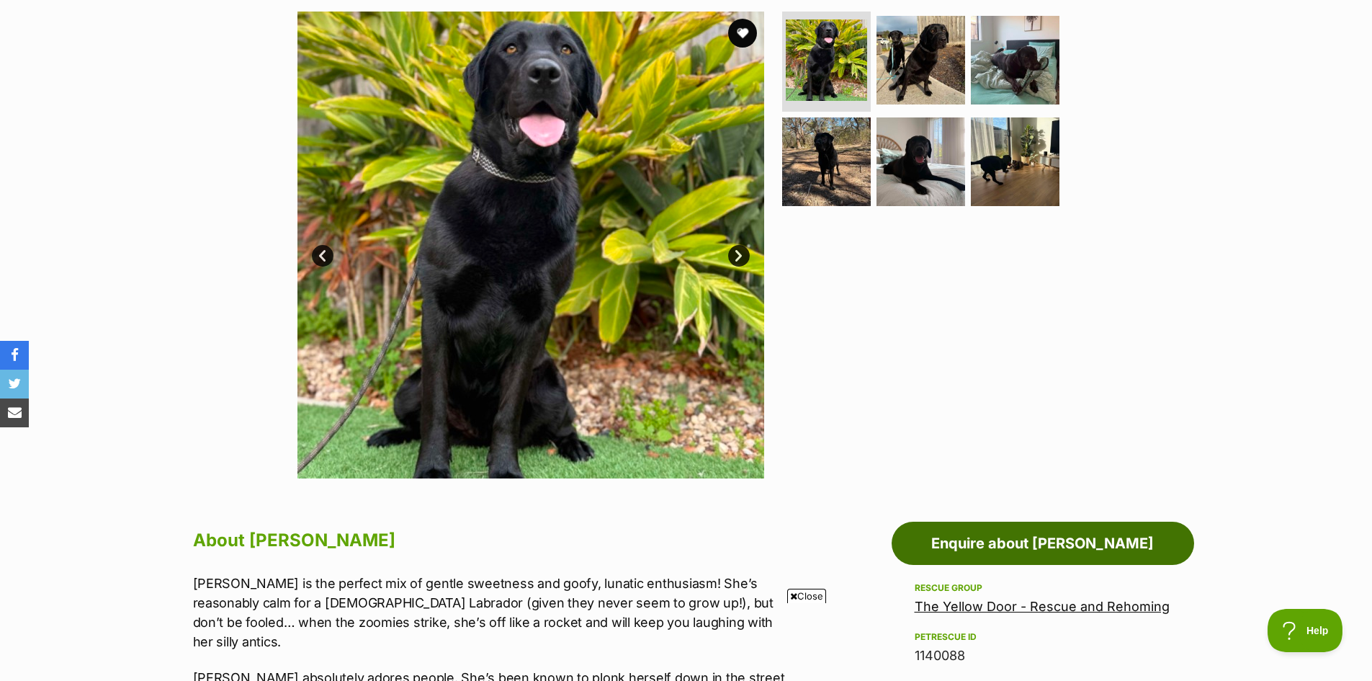
click at [1026, 538] on link "Enquire about [PERSON_NAME]" at bounding box center [1043, 543] width 303 height 43
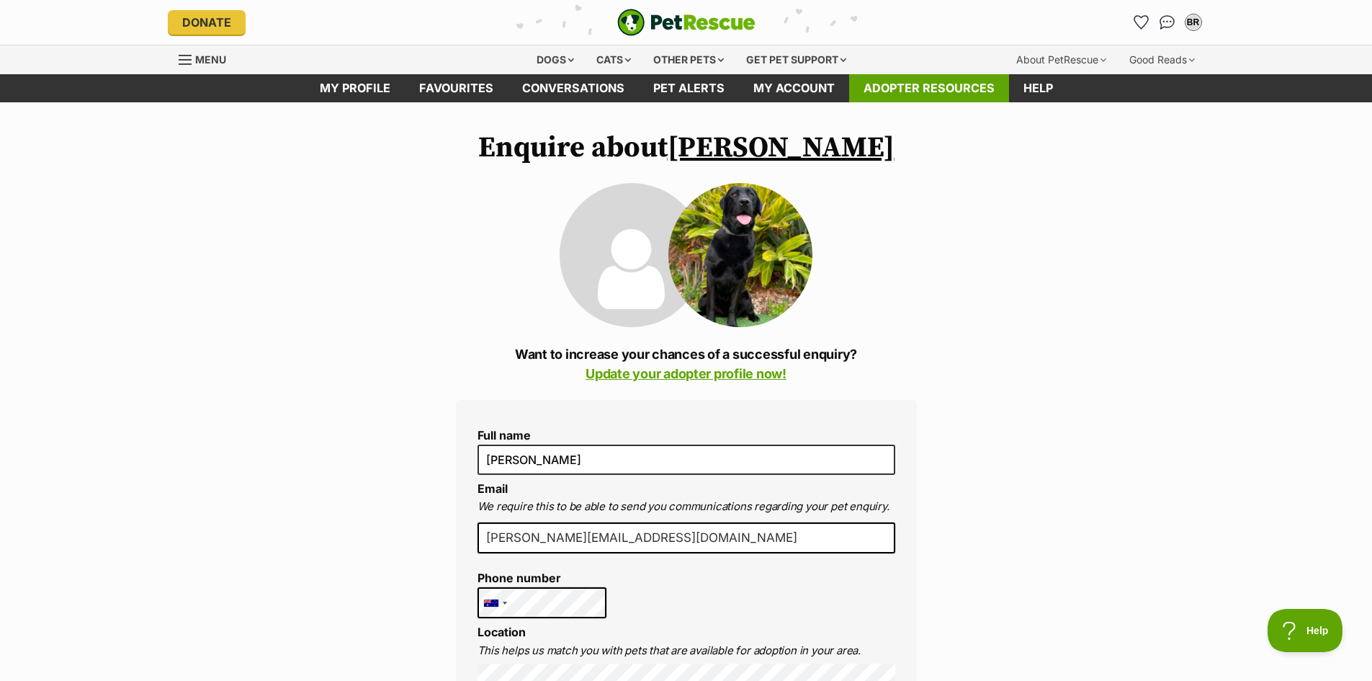
click at [952, 81] on link "Adopter resources" at bounding box center [929, 88] width 160 height 28
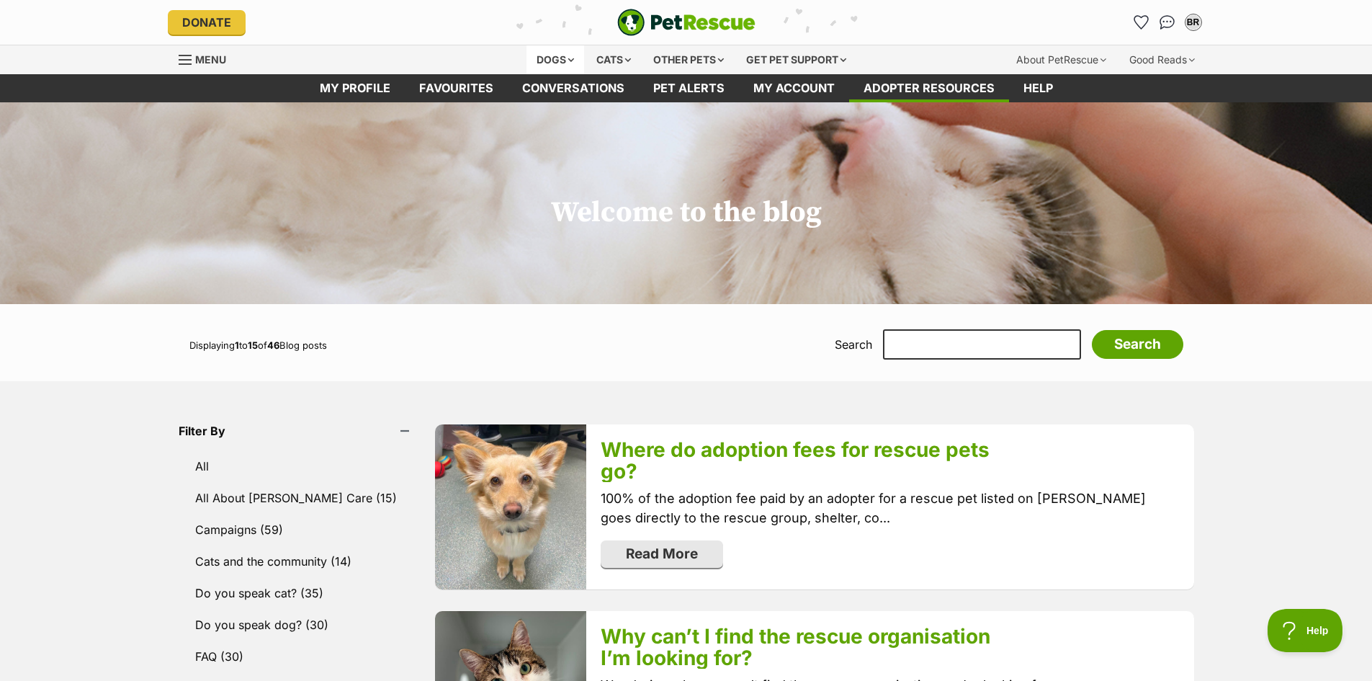
click at [547, 50] on div "Dogs" at bounding box center [556, 59] width 58 height 29
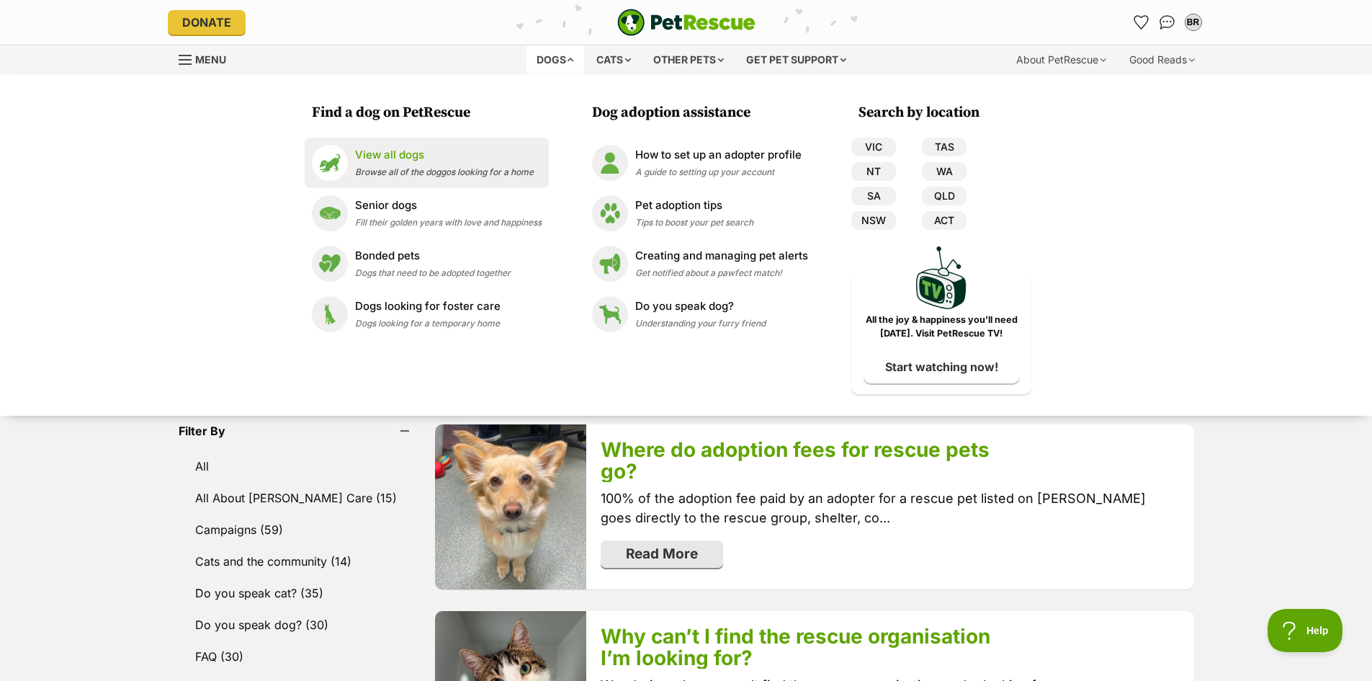
click at [391, 151] on p "View all dogs" at bounding box center [444, 155] width 179 height 17
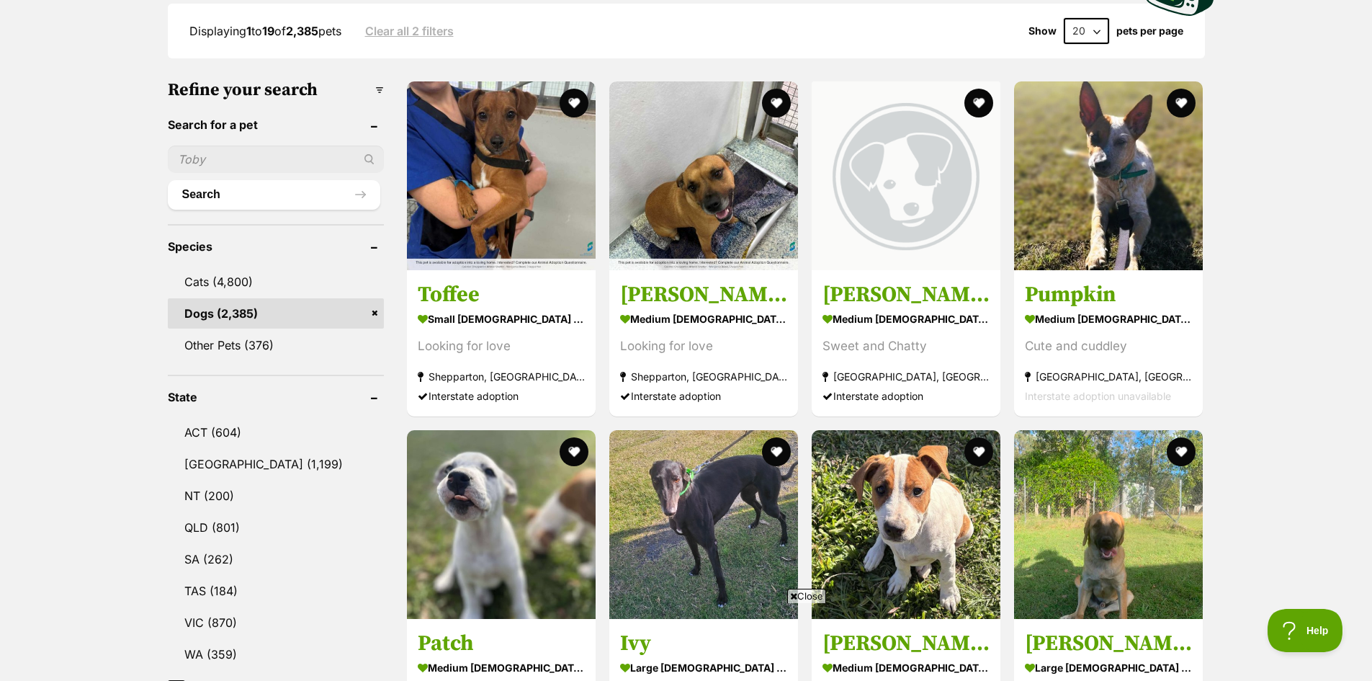
scroll to position [432, 0]
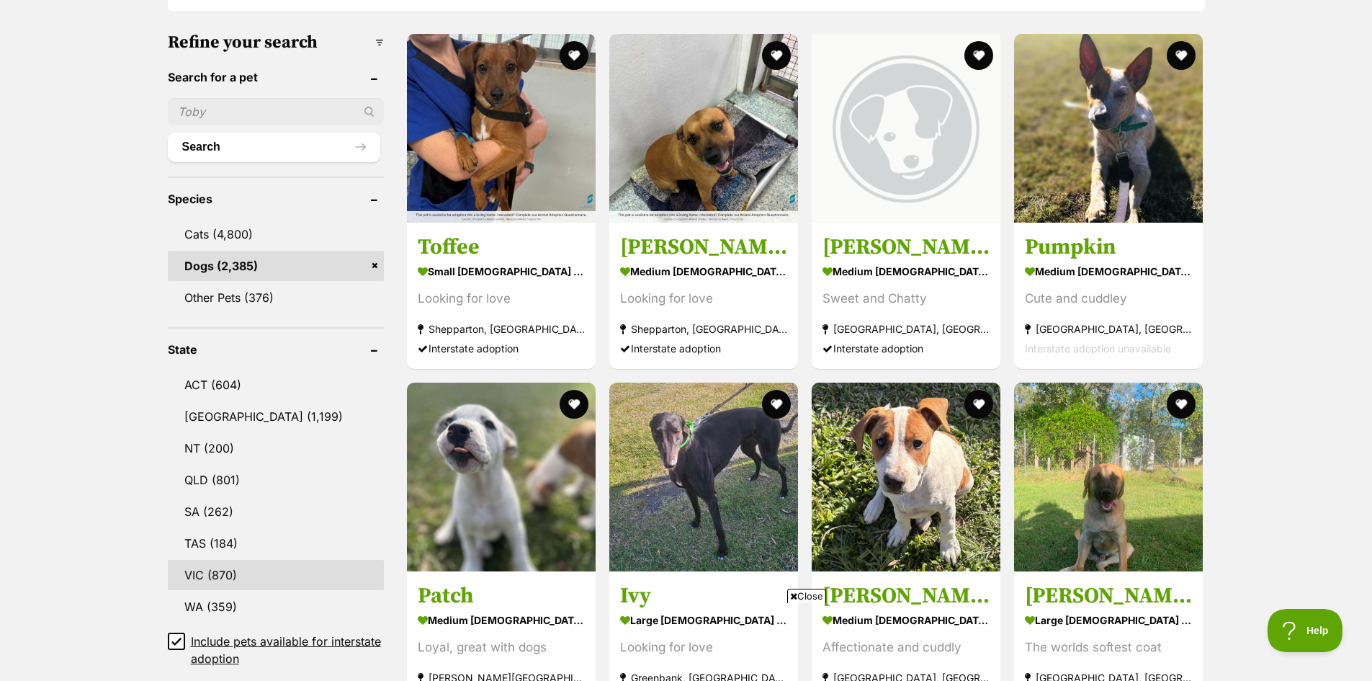
click at [222, 572] on link "VIC (870)" at bounding box center [276, 575] width 216 height 30
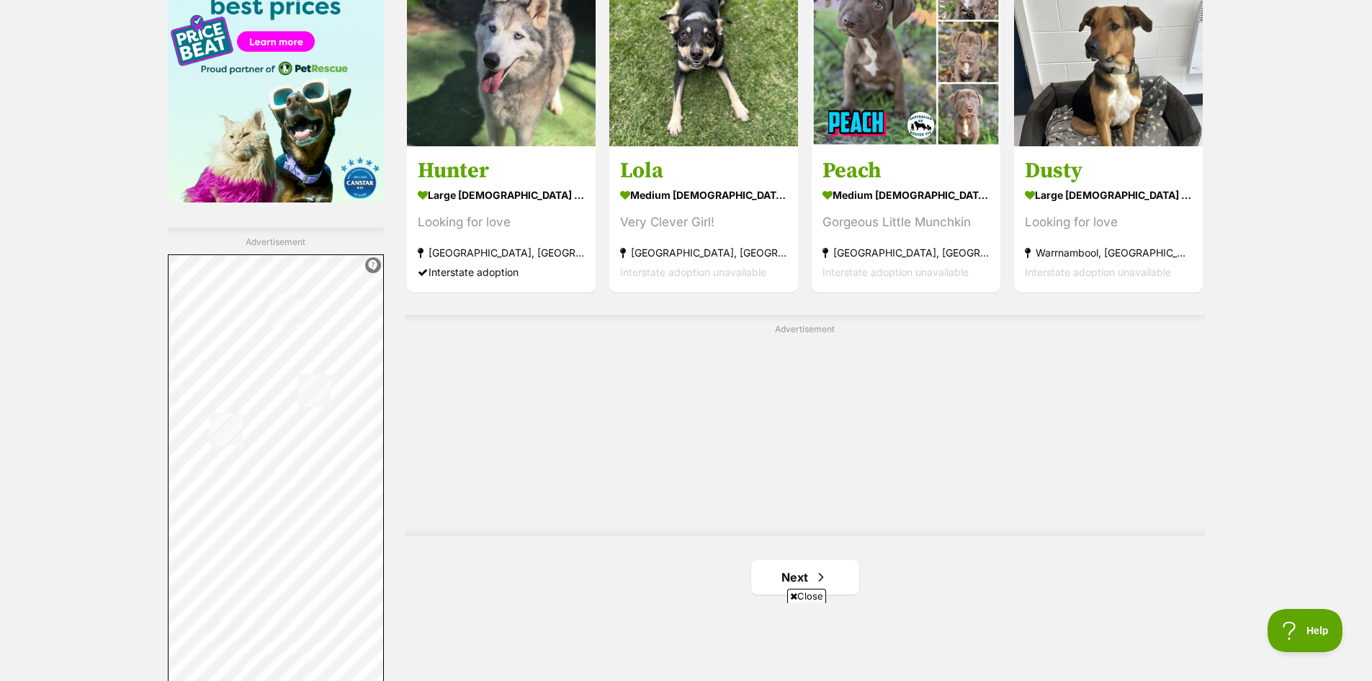
scroll to position [2304, 0]
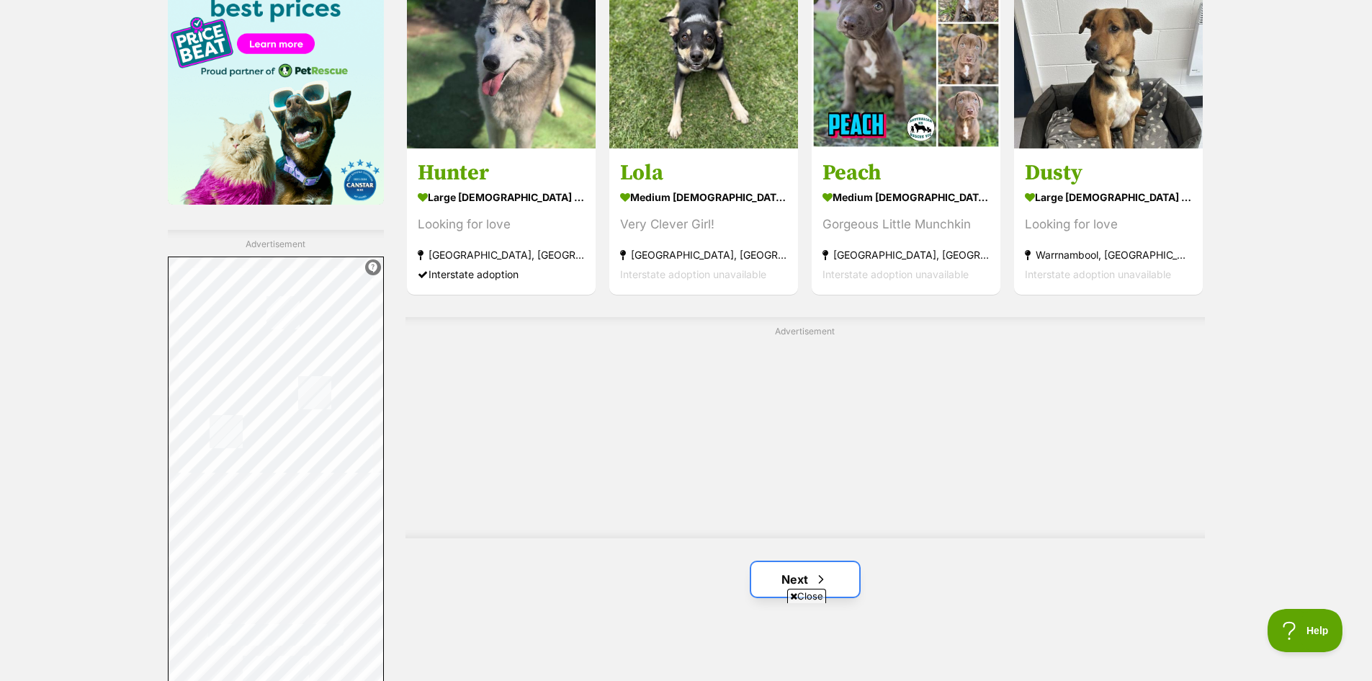
click at [810, 571] on link "Next" at bounding box center [805, 579] width 108 height 35
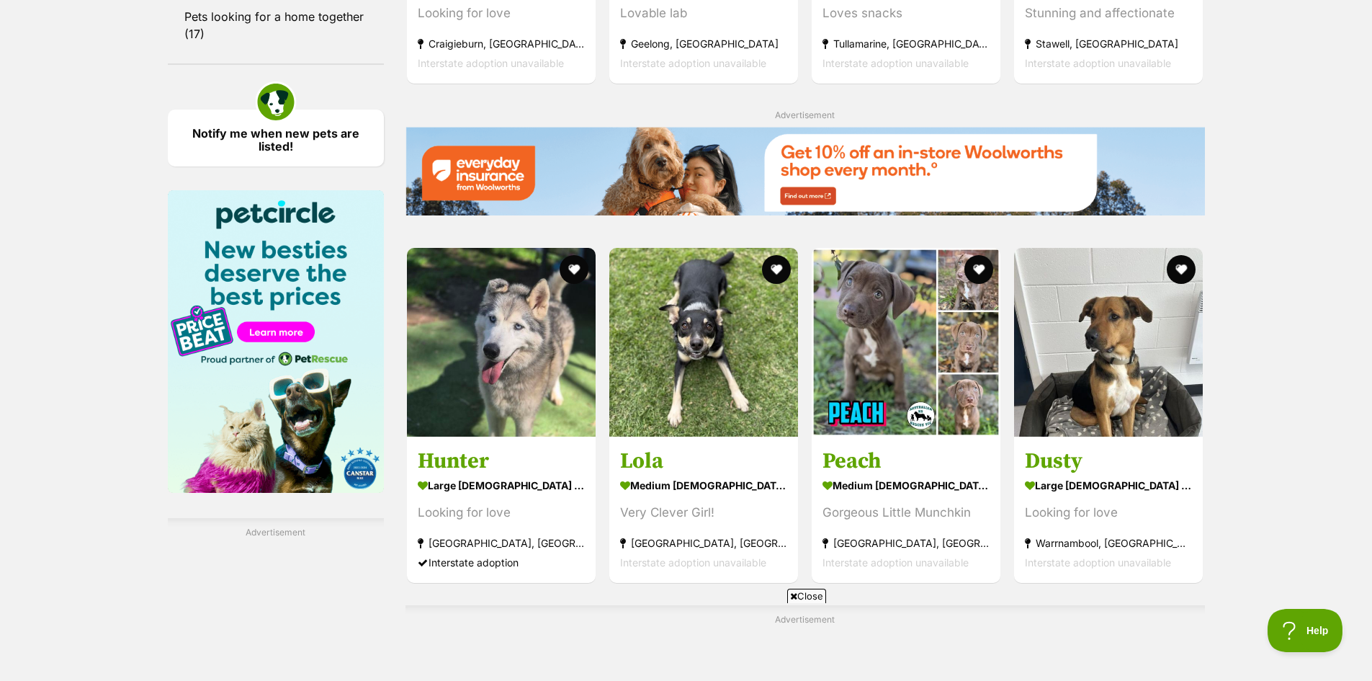
scroll to position [1944, 0]
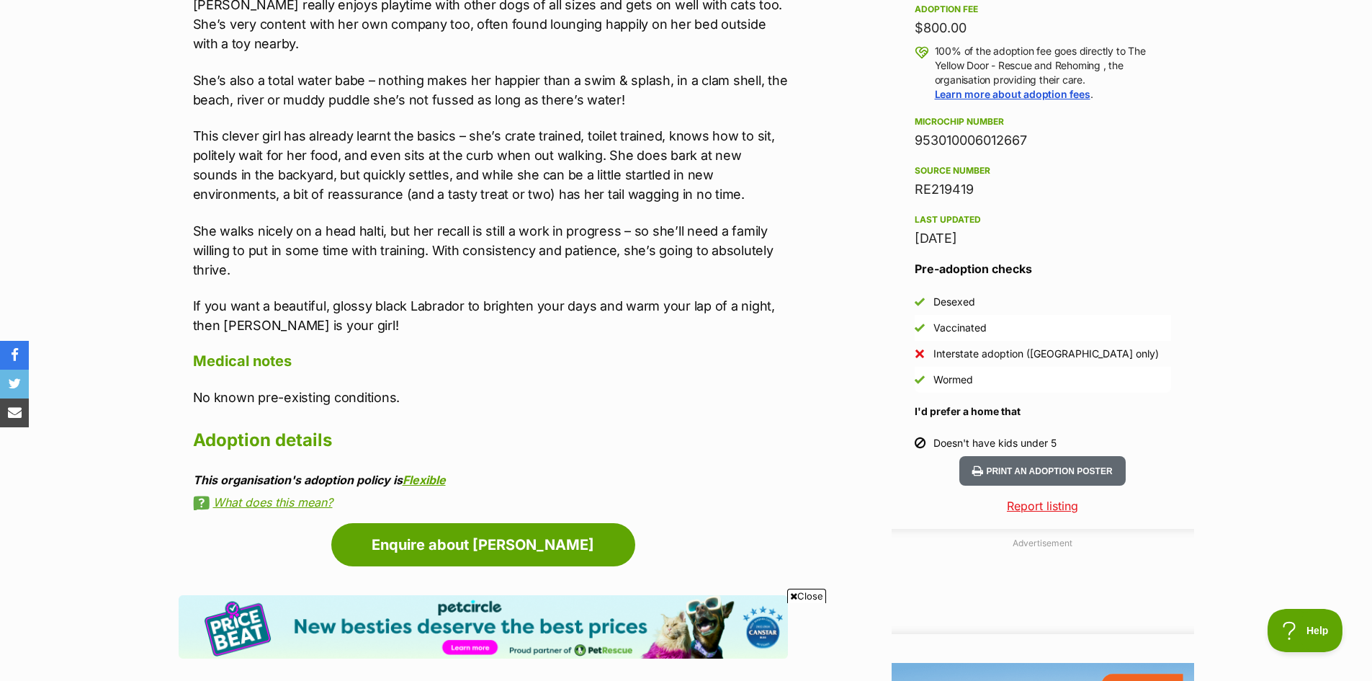
scroll to position [1080, 0]
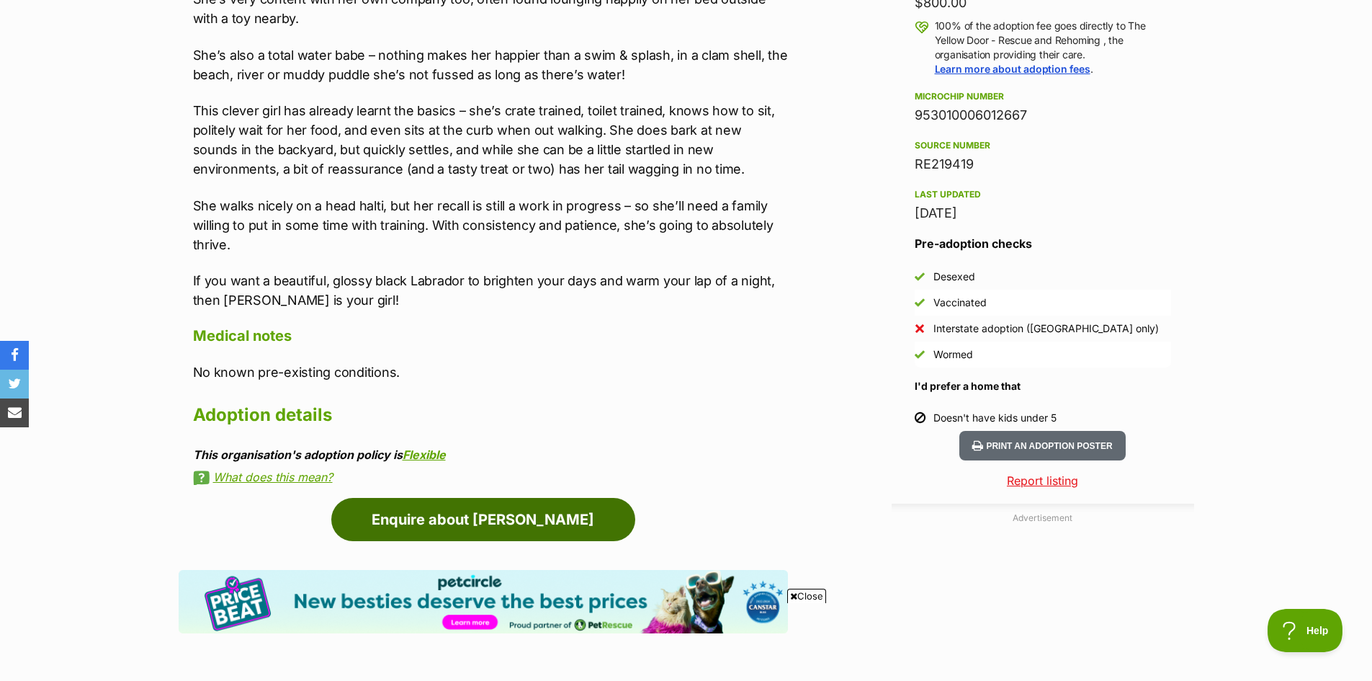
click at [540, 499] on link "Enquire about [PERSON_NAME]" at bounding box center [483, 519] width 304 height 43
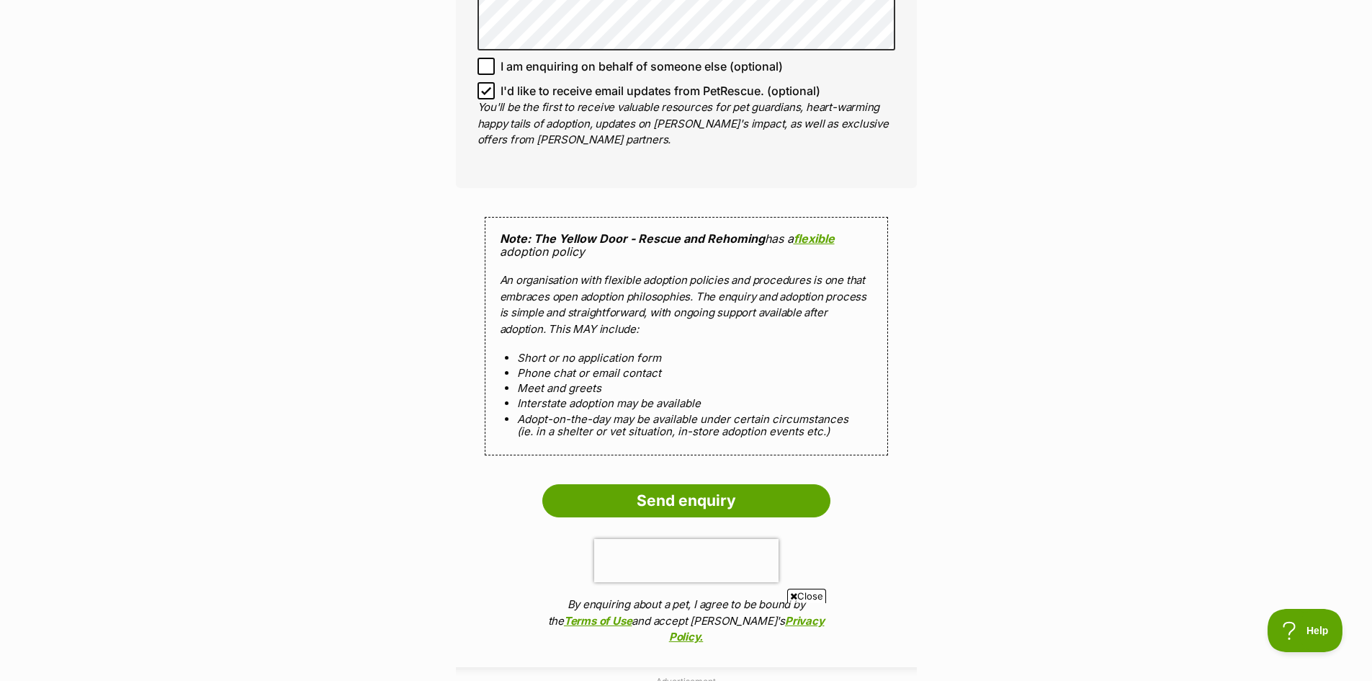
scroll to position [1225, 0]
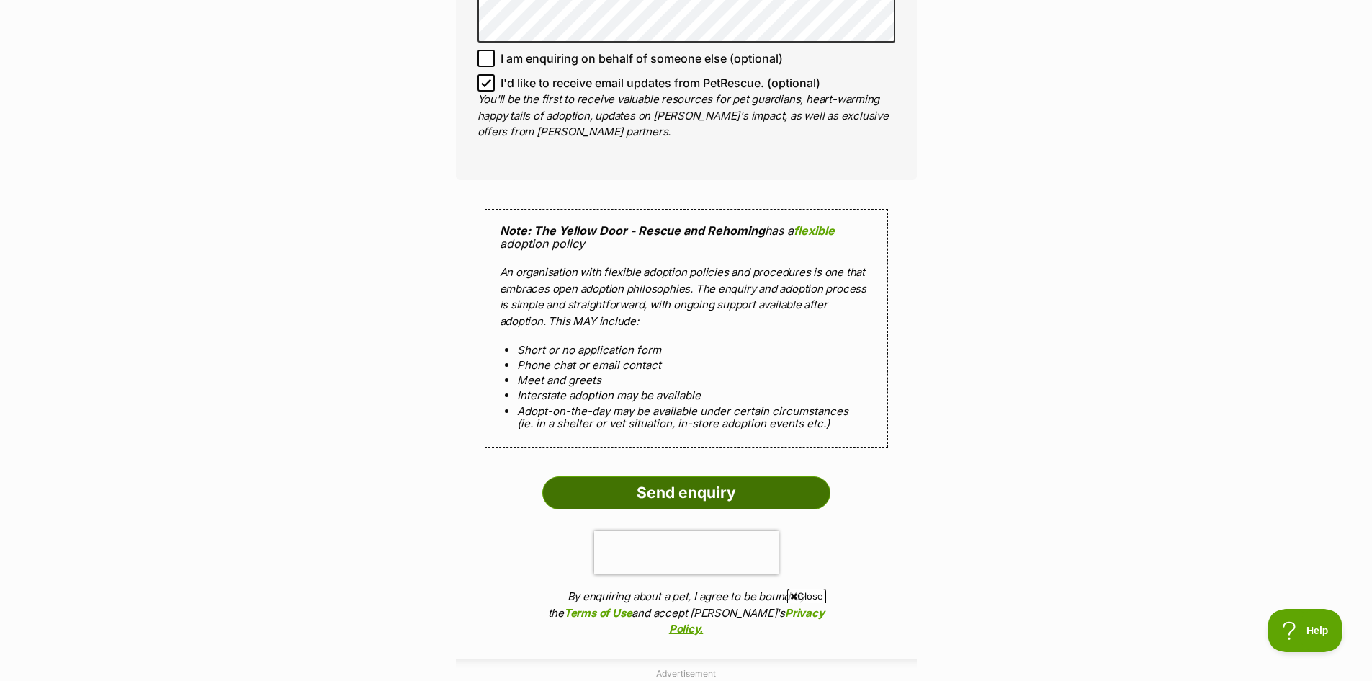
click at [668, 476] on input "Send enquiry" at bounding box center [686, 492] width 288 height 33
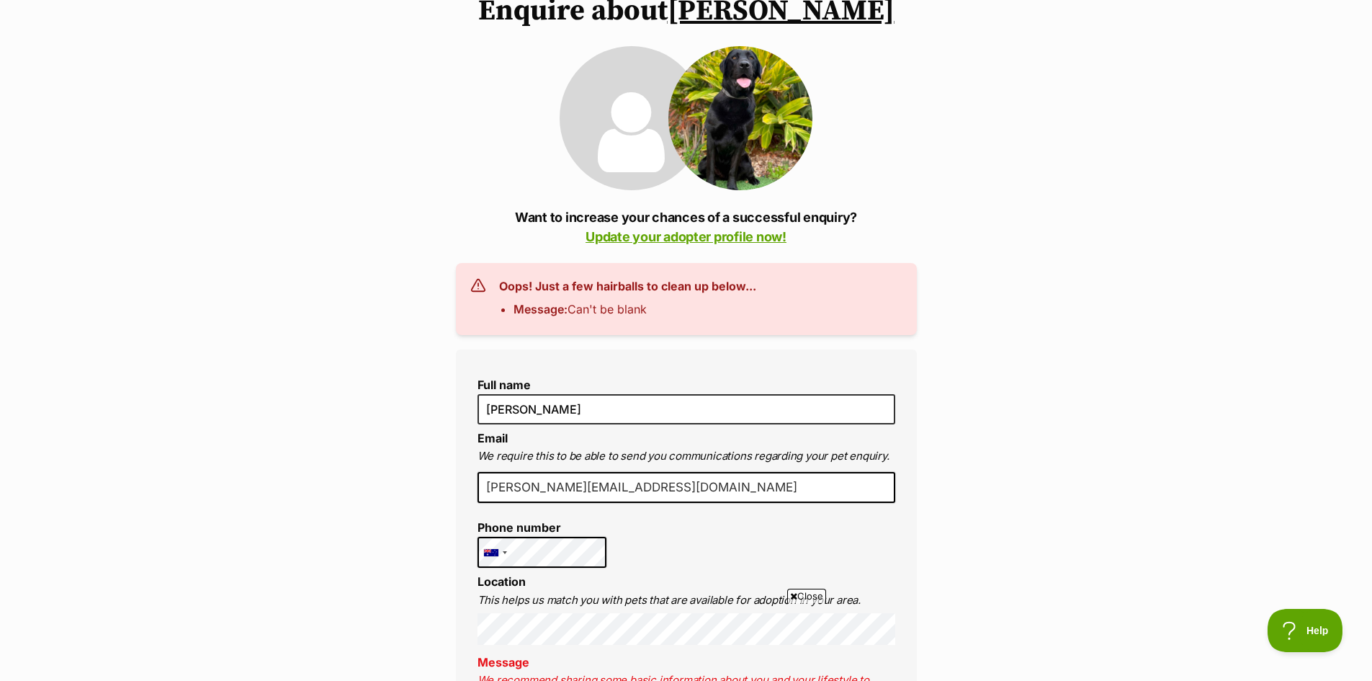
scroll to position [144, 0]
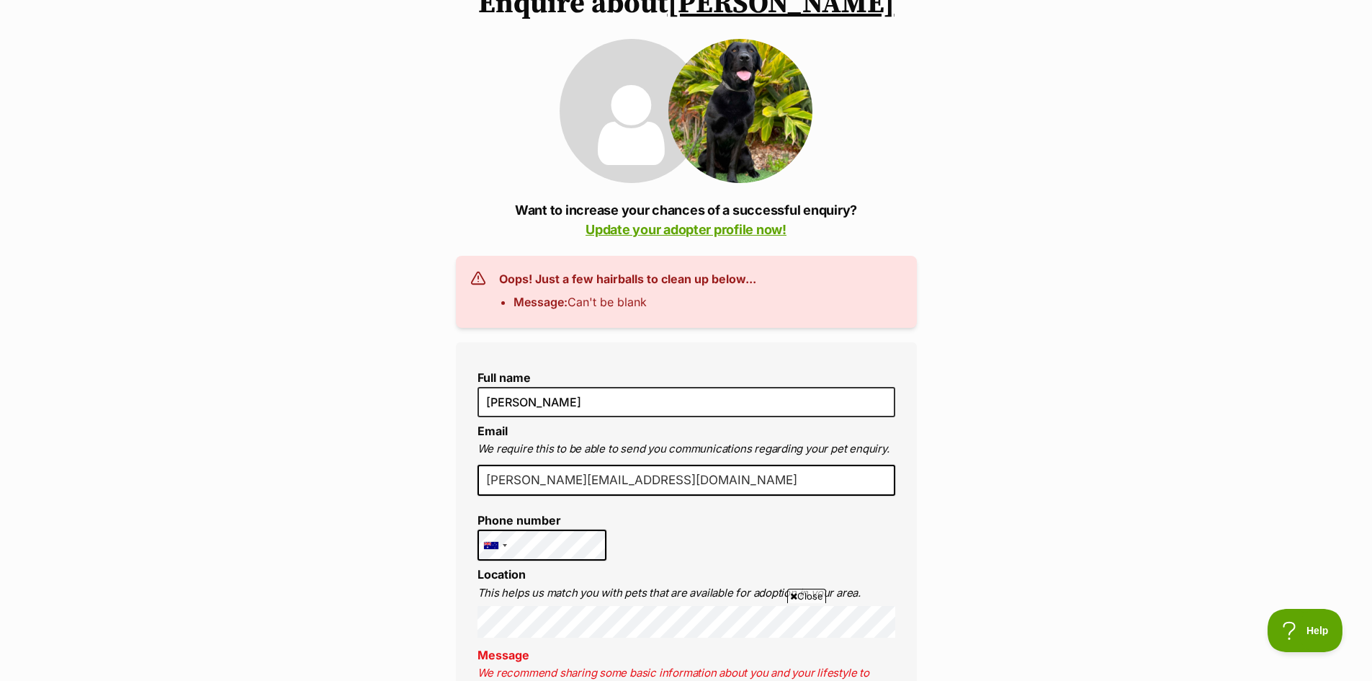
click at [477, 271] on icon at bounding box center [478, 278] width 16 height 16
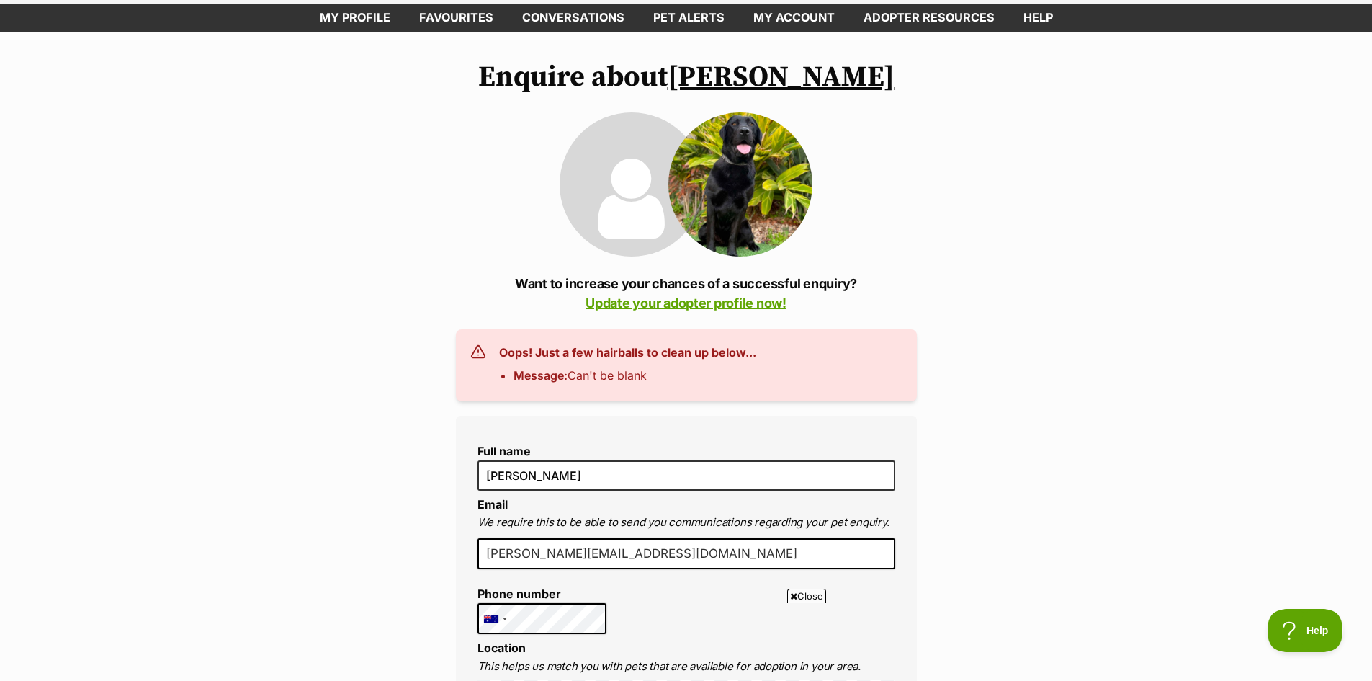
scroll to position [0, 0]
